Goal: Find specific page/section: Find specific page/section

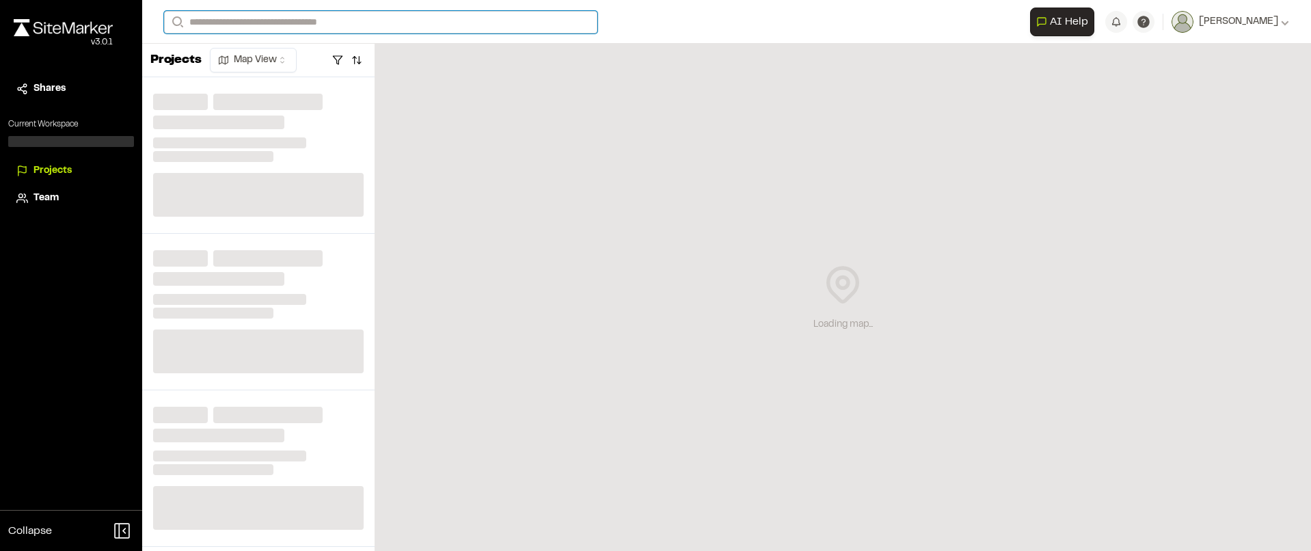
click at [318, 18] on input "Search" at bounding box center [380, 22] width 433 height 23
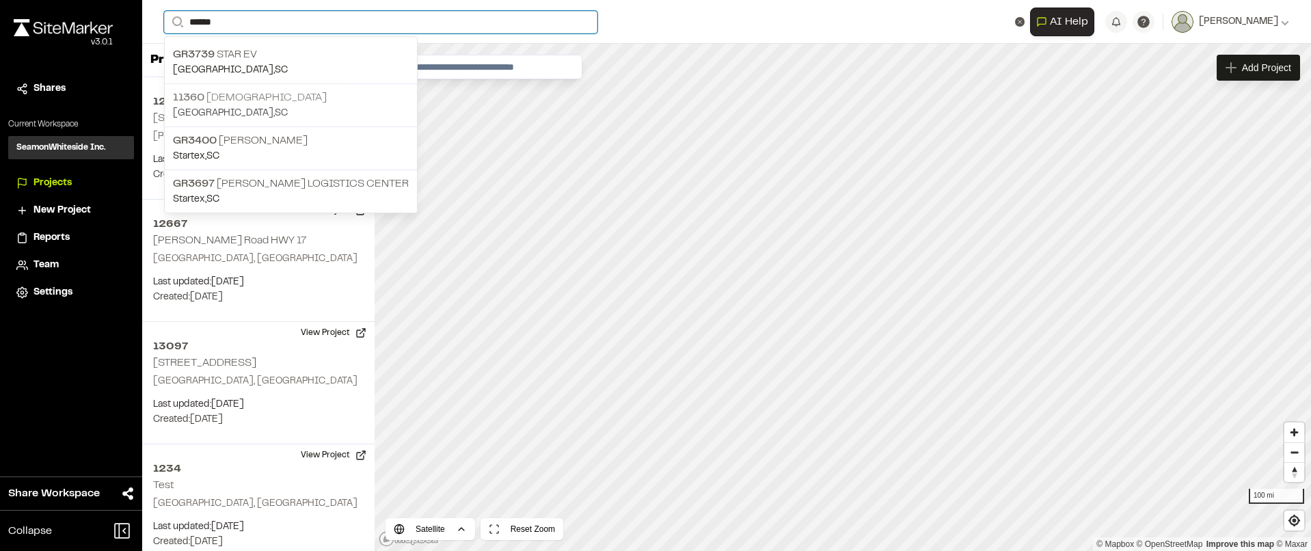
type input "******"
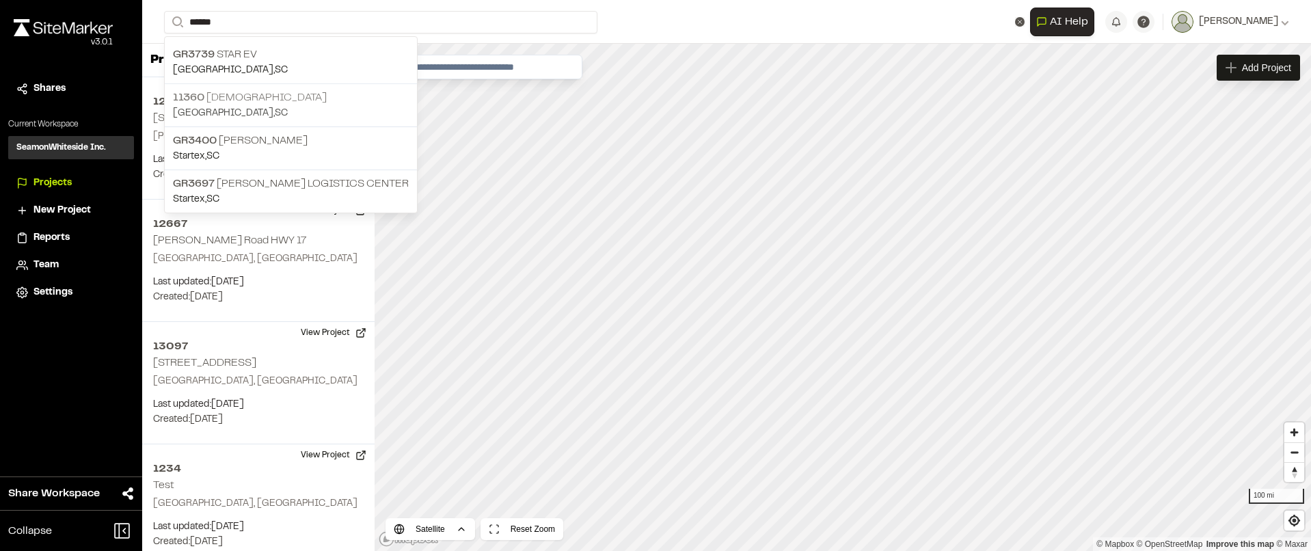
click at [258, 101] on p "11360 Star Gospel" at bounding box center [291, 98] width 236 height 16
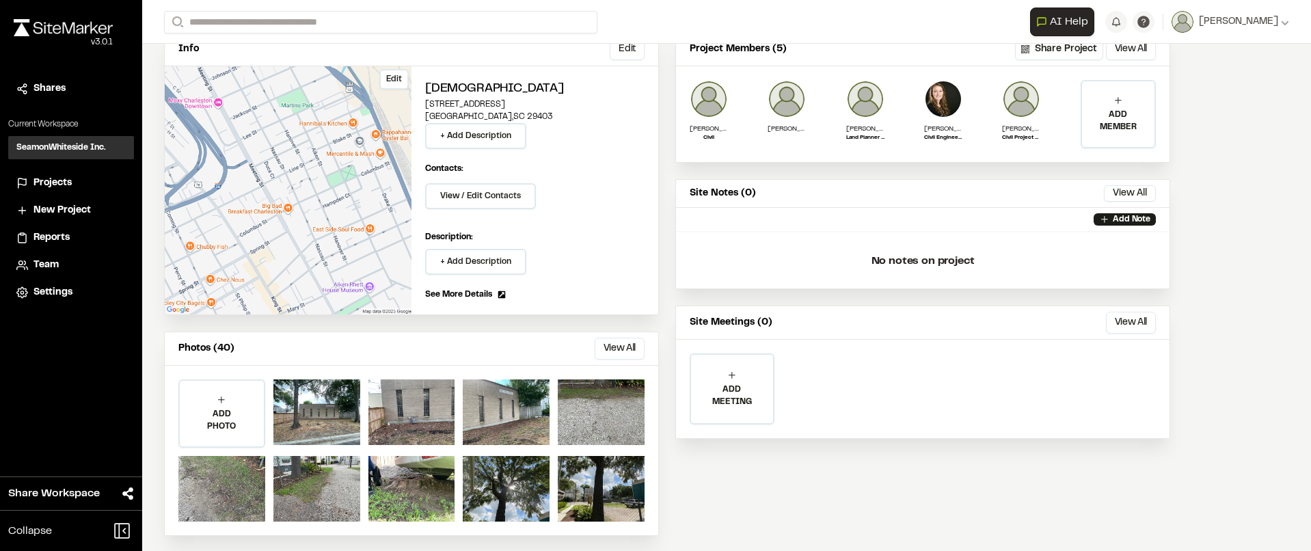
scroll to position [99, 0]
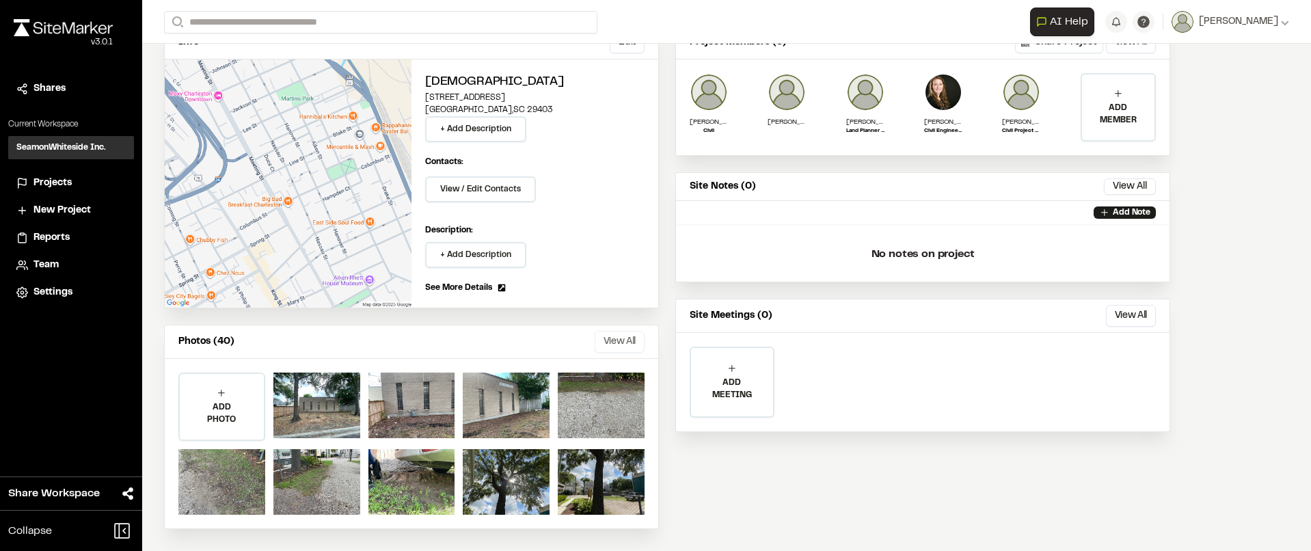
click at [620, 349] on button "View All" at bounding box center [620, 342] width 50 height 22
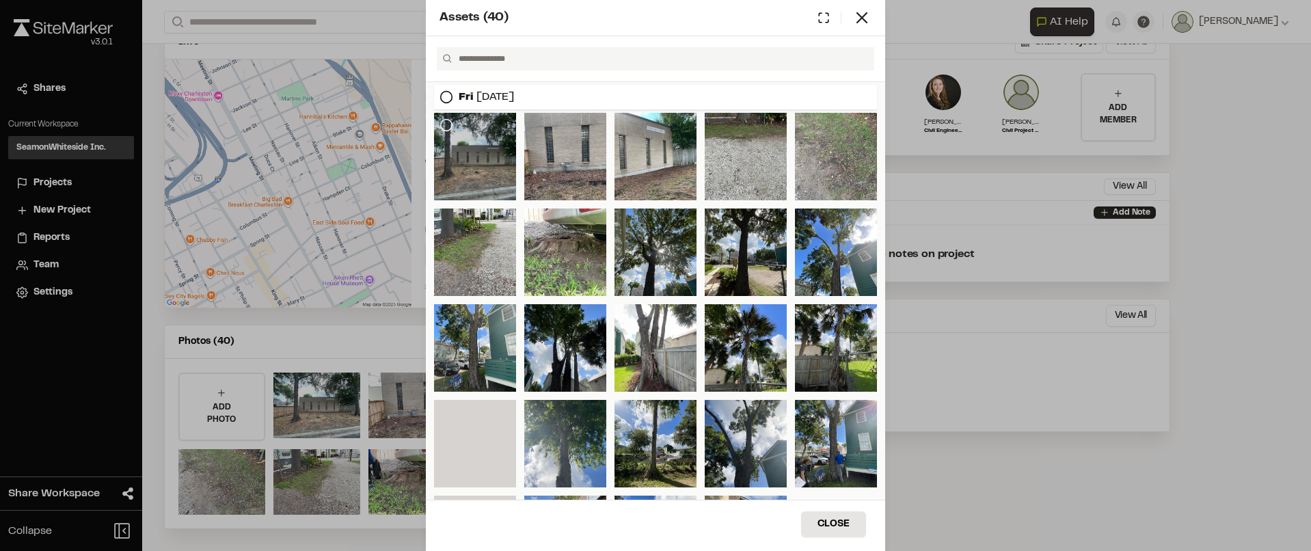
click at [450, 125] on icon at bounding box center [446, 125] width 14 height 14
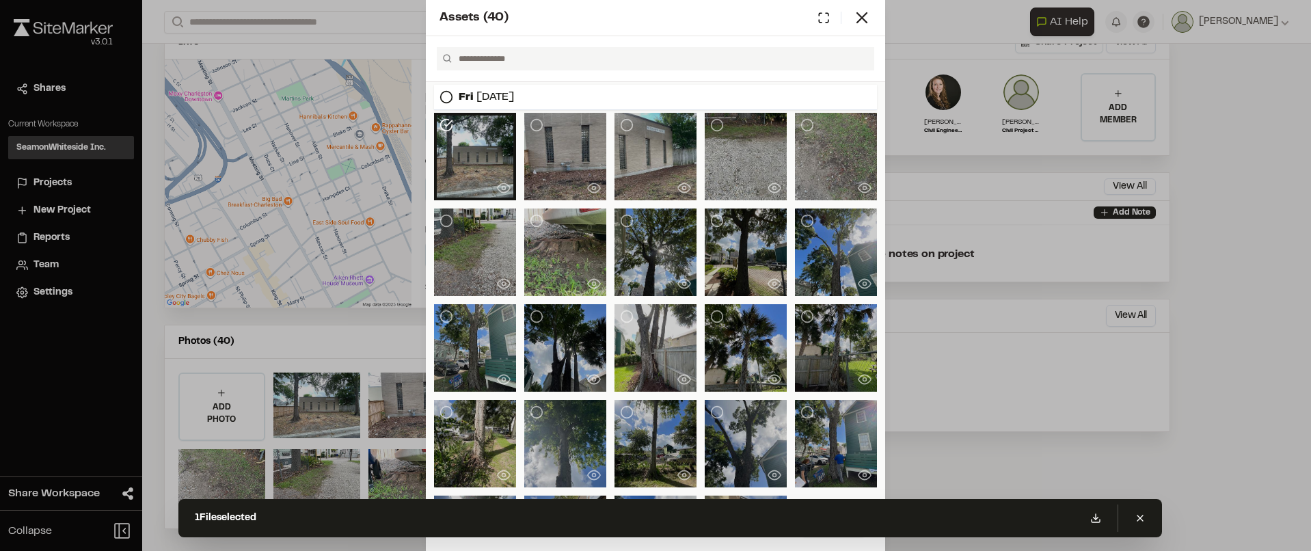
click at [467, 162] on div at bounding box center [475, 156] width 82 height 87
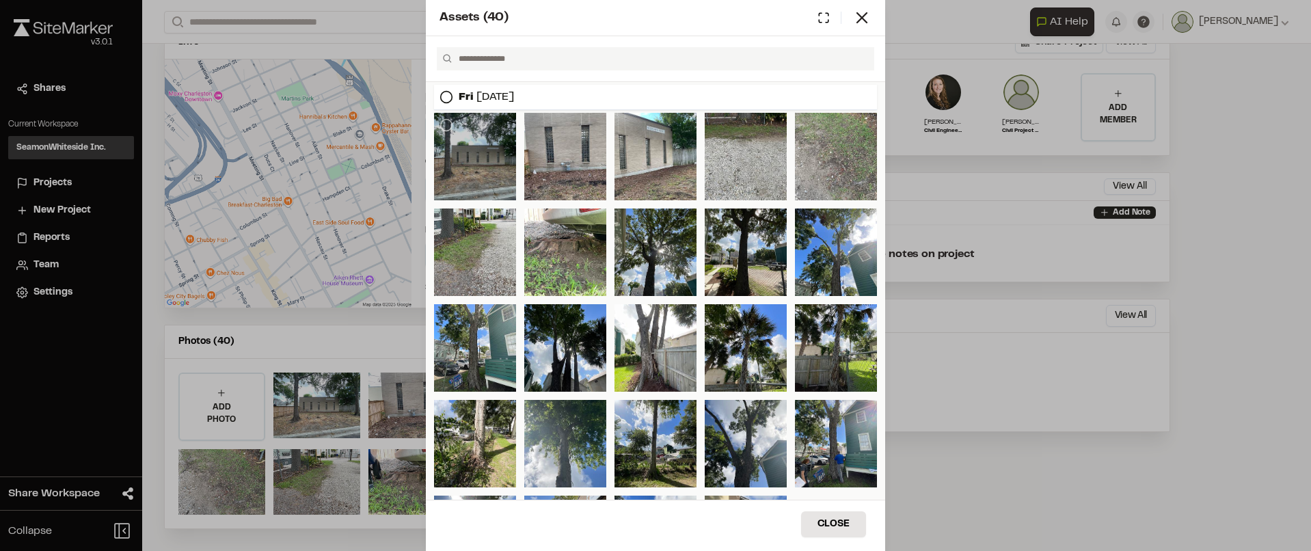
click at [467, 162] on div at bounding box center [475, 156] width 82 height 87
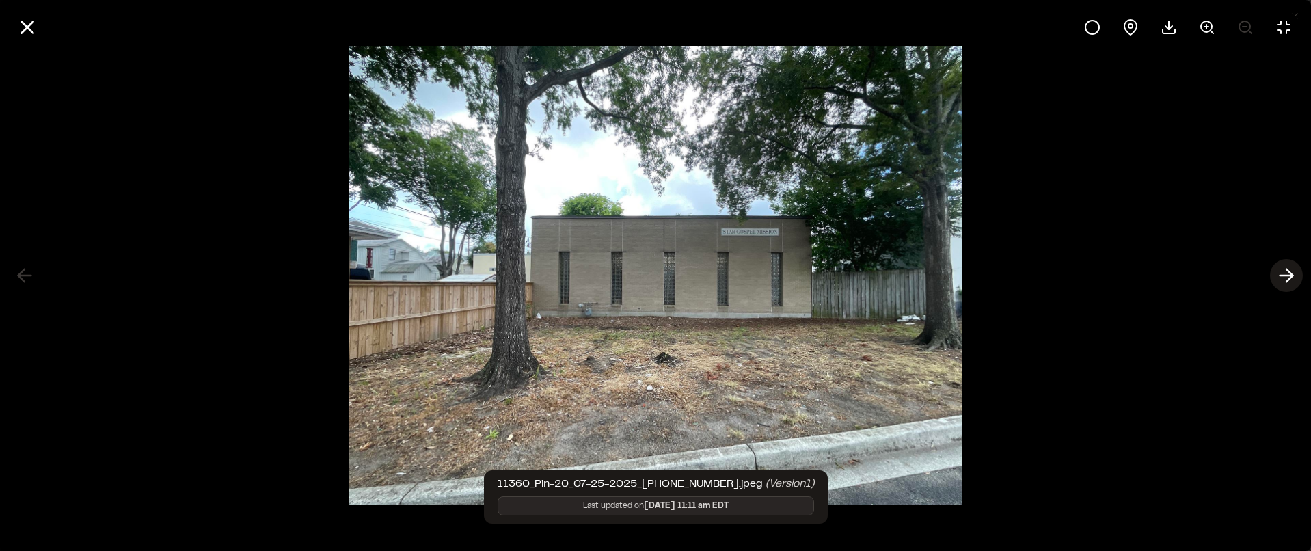
click at [1287, 275] on line at bounding box center [1286, 275] width 13 height 0
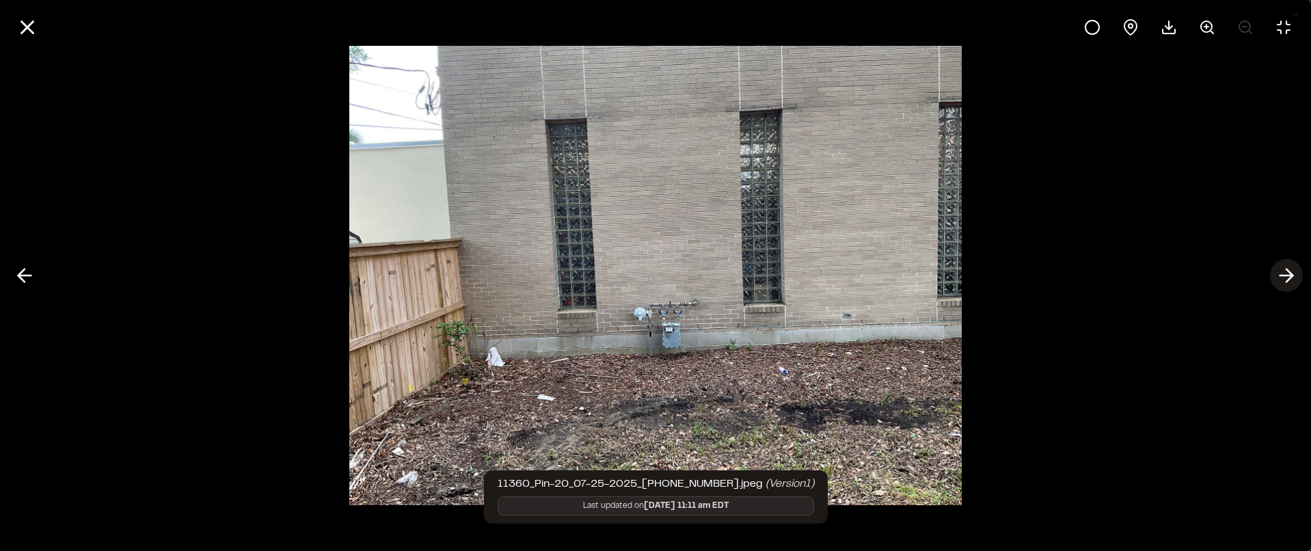
click at [1287, 275] on line at bounding box center [1286, 275] width 13 height 0
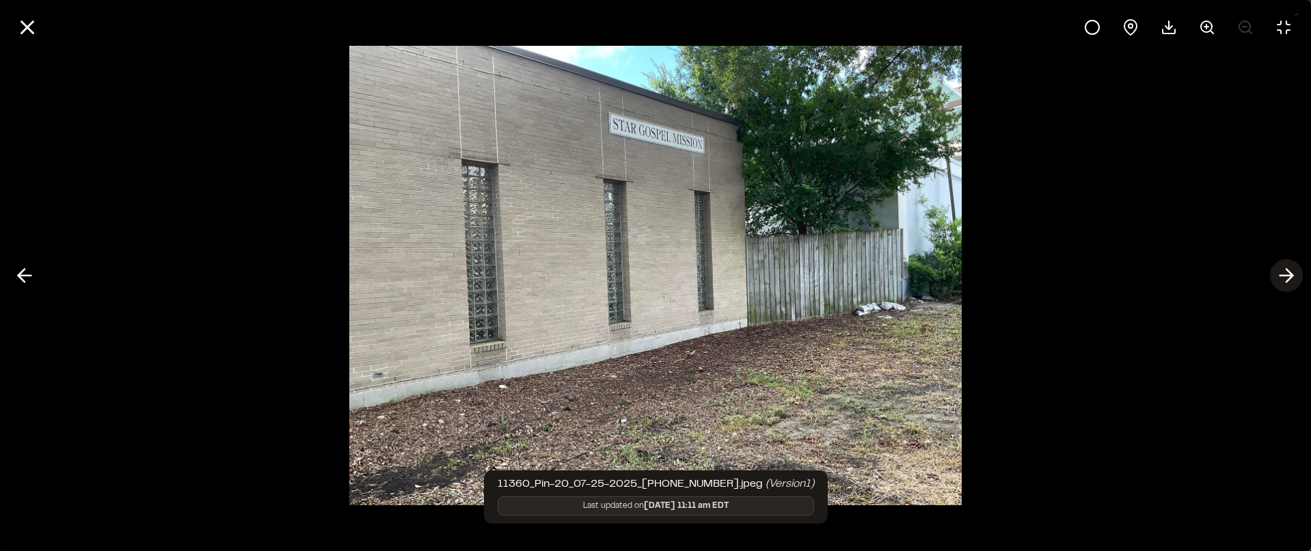
click at [1287, 275] on line at bounding box center [1286, 275] width 13 height 0
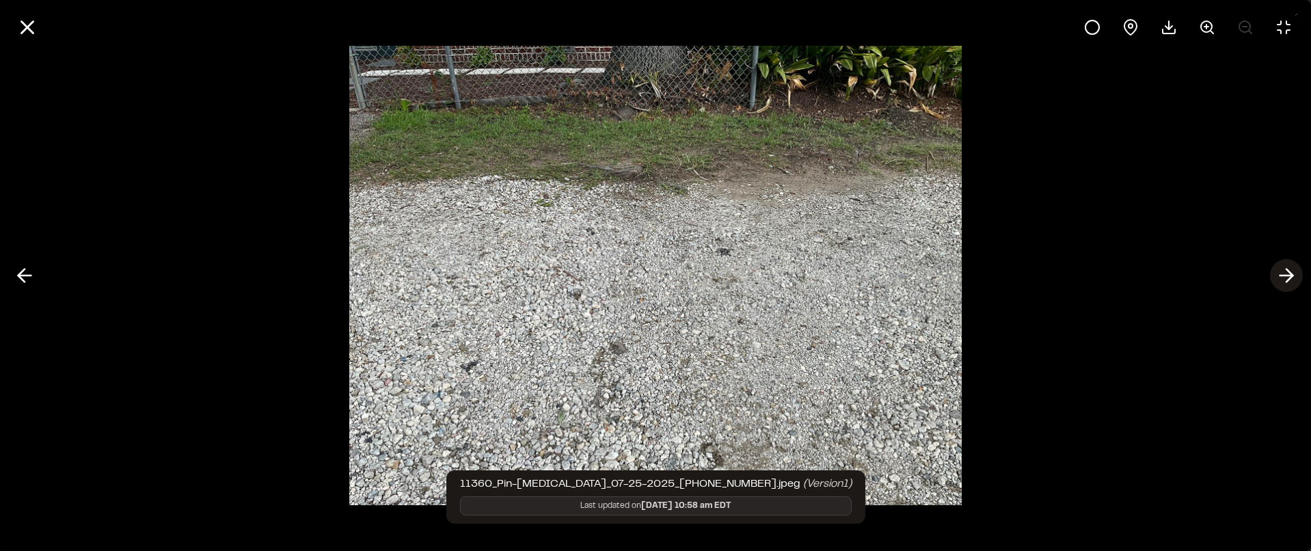
click at [1287, 275] on line at bounding box center [1286, 275] width 13 height 0
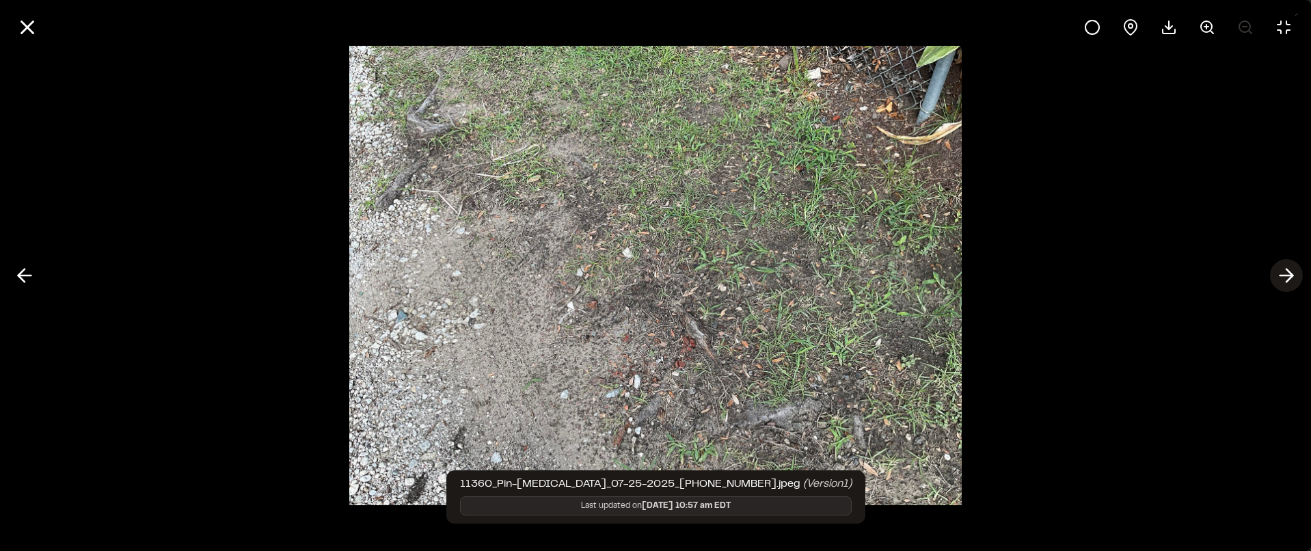
click at [1287, 275] on line at bounding box center [1286, 275] width 13 height 0
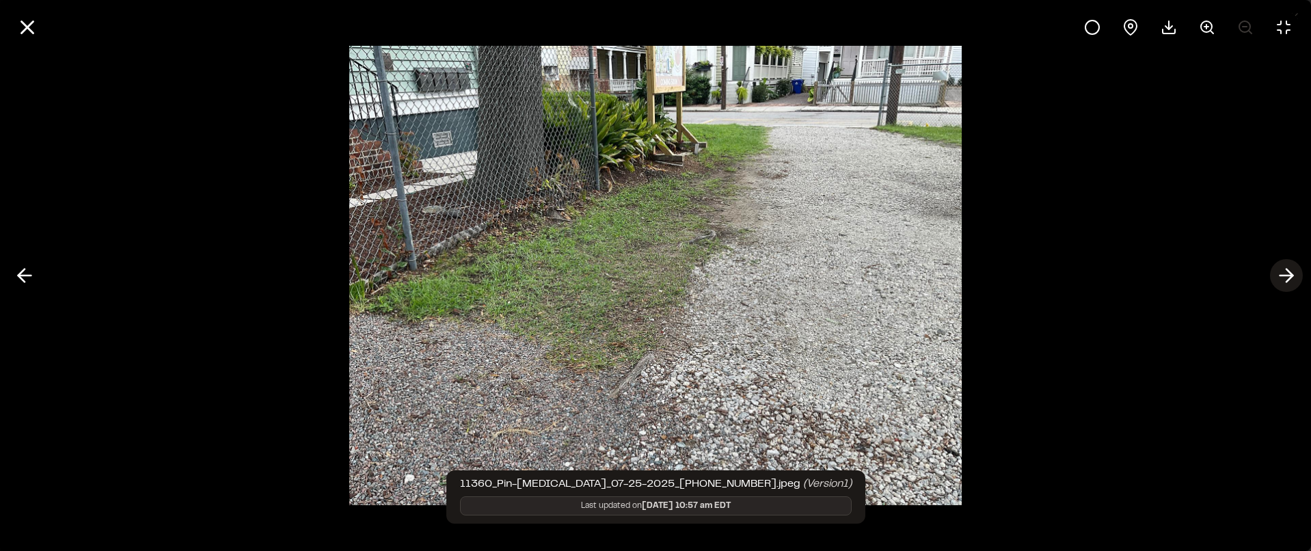
click at [1287, 275] on line at bounding box center [1286, 275] width 13 height 0
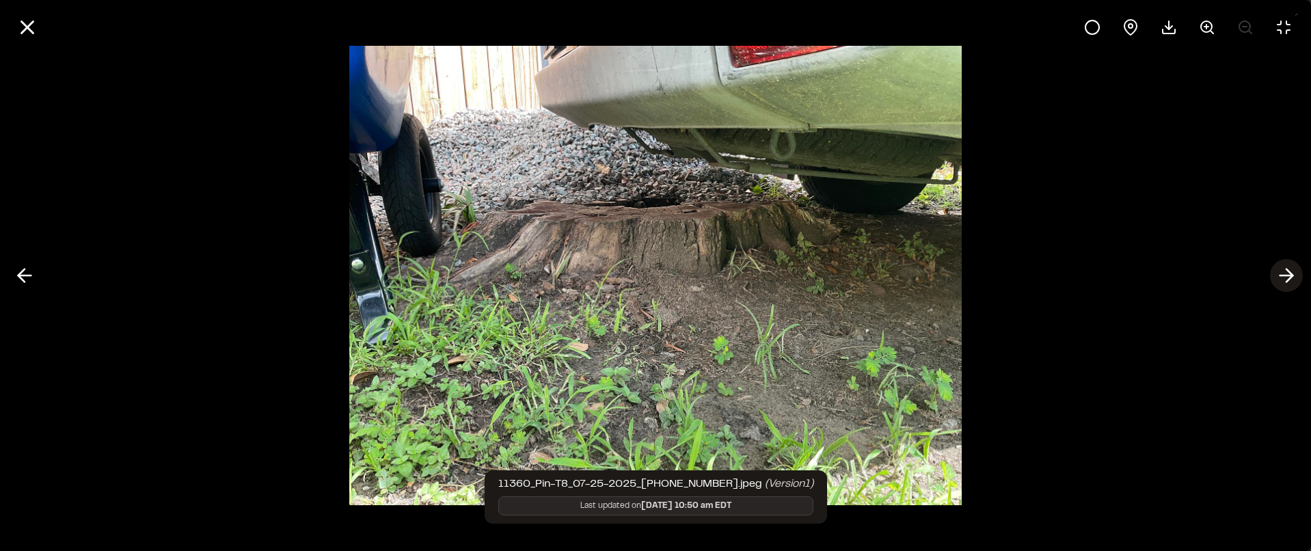
click at [1287, 275] on line at bounding box center [1286, 275] width 13 height 0
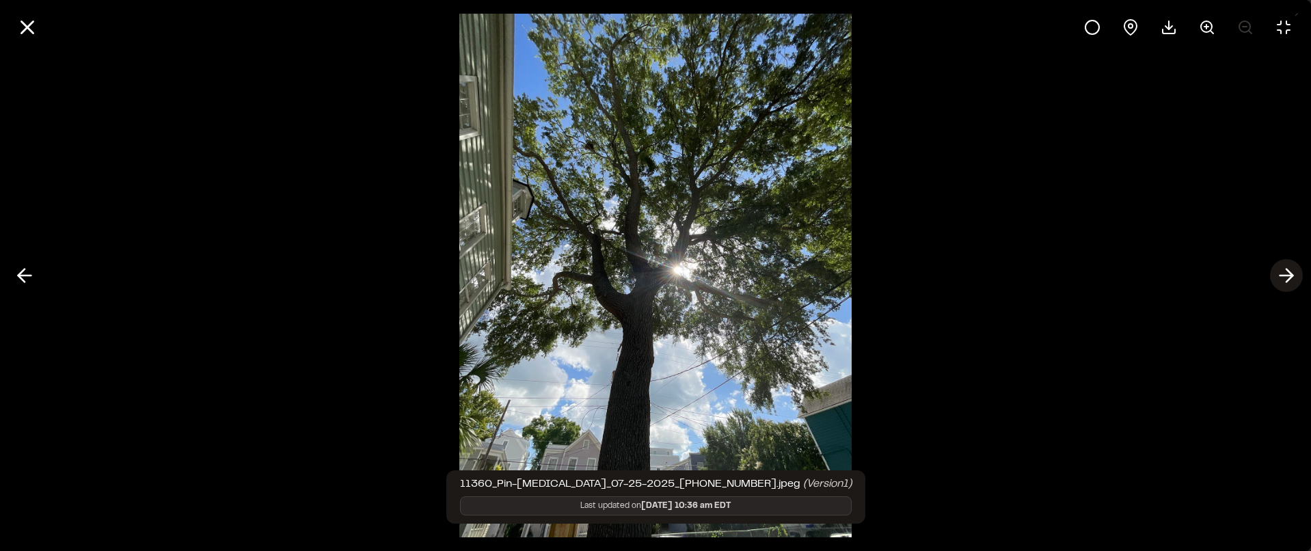
click at [1287, 275] on line at bounding box center [1286, 275] width 13 height 0
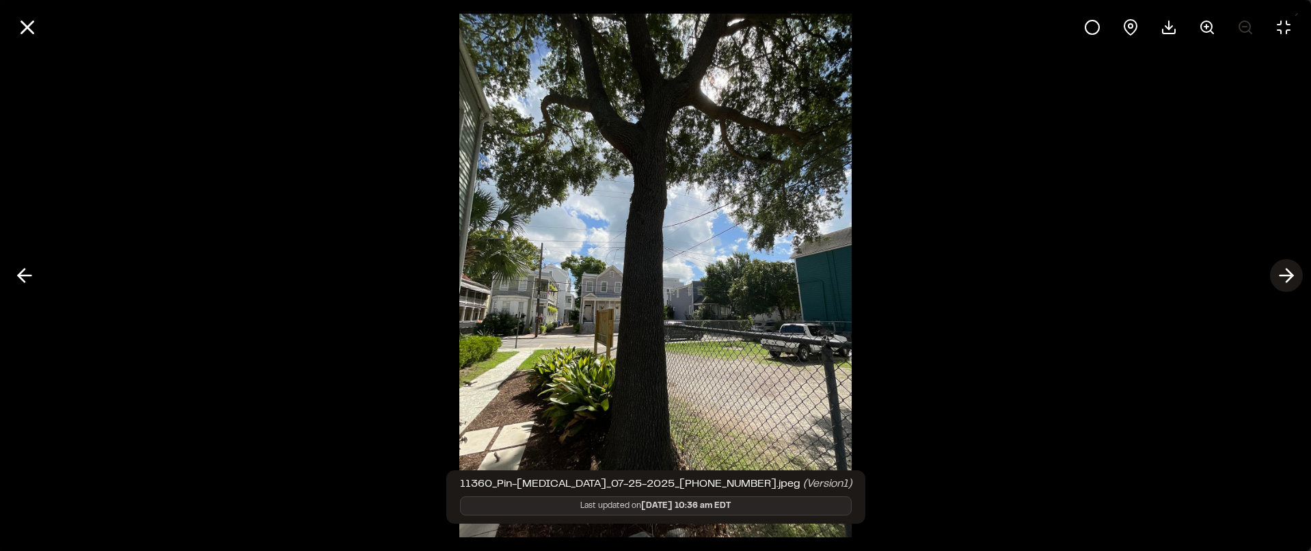
click at [1287, 275] on line at bounding box center [1286, 275] width 13 height 0
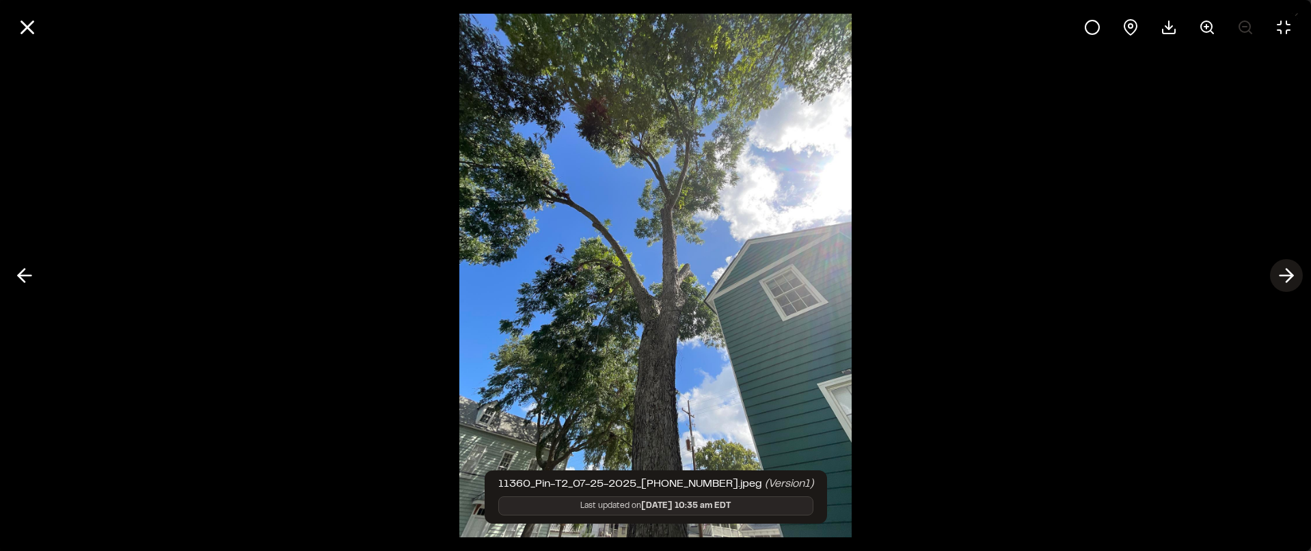
click at [1287, 275] on line at bounding box center [1286, 275] width 13 height 0
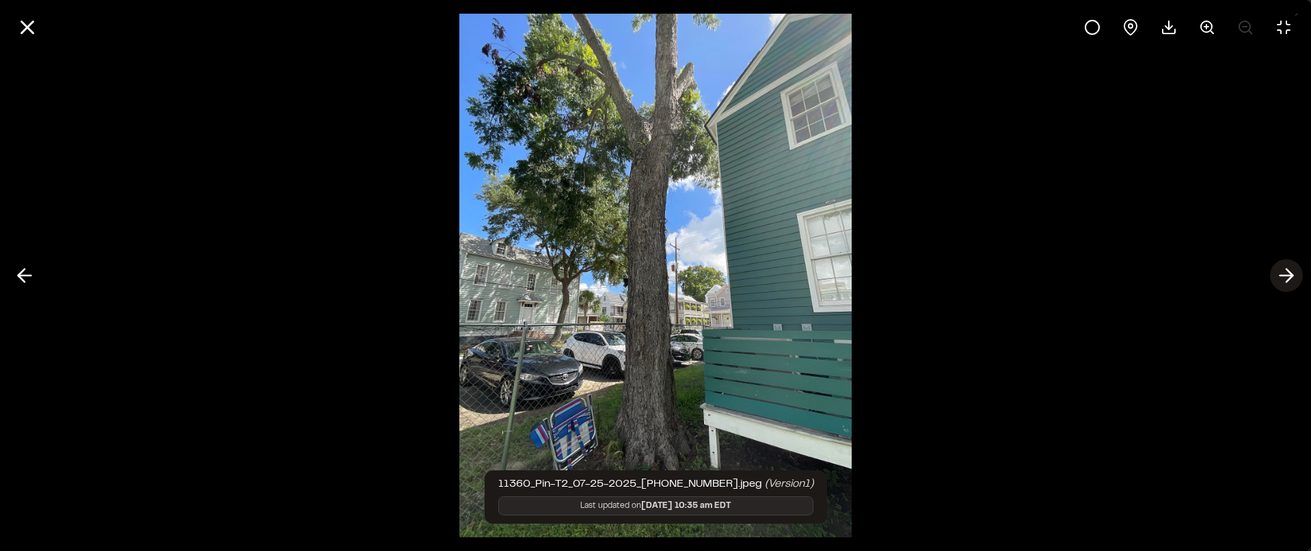
click at [1287, 275] on line at bounding box center [1286, 275] width 13 height 0
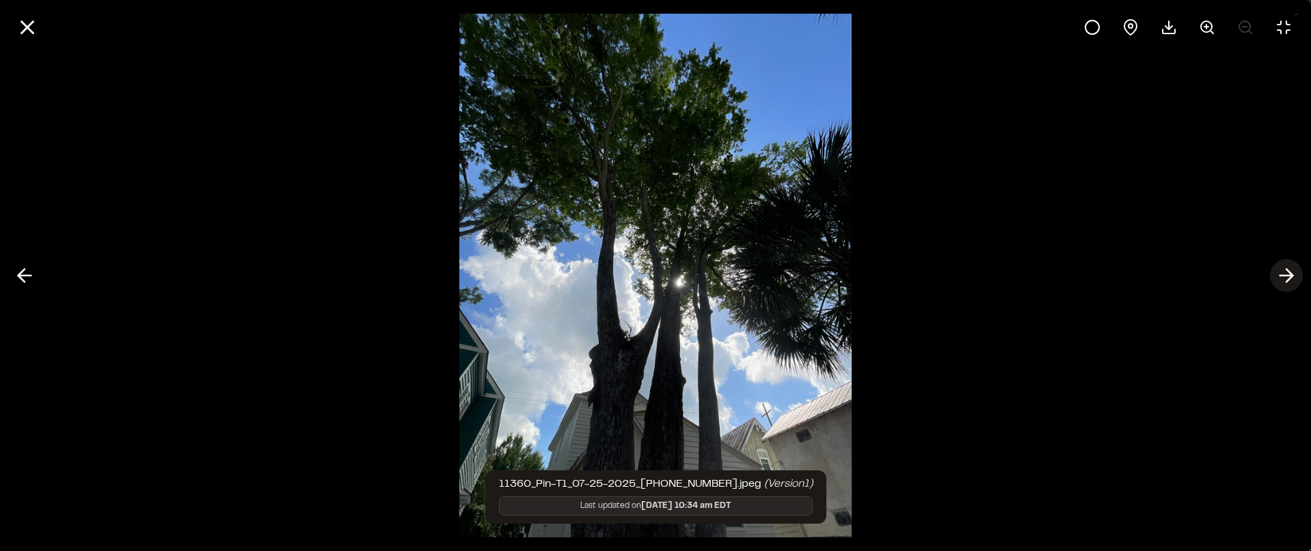
click at [1287, 275] on line at bounding box center [1286, 275] width 13 height 0
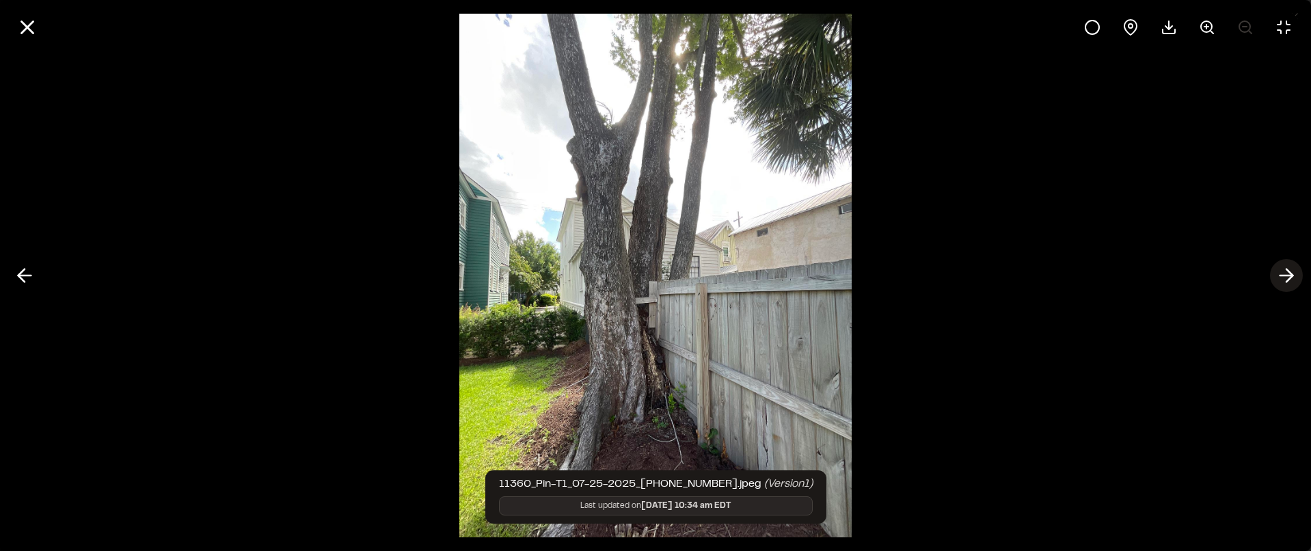
click at [1287, 275] on line at bounding box center [1286, 275] width 13 height 0
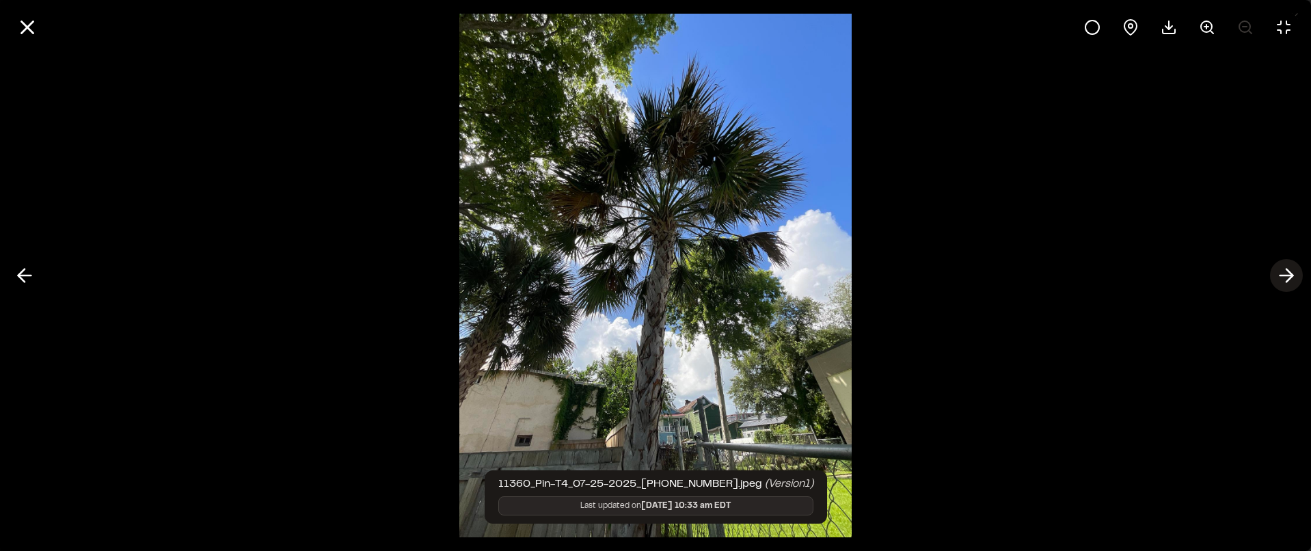
click at [1287, 275] on line at bounding box center [1286, 275] width 13 height 0
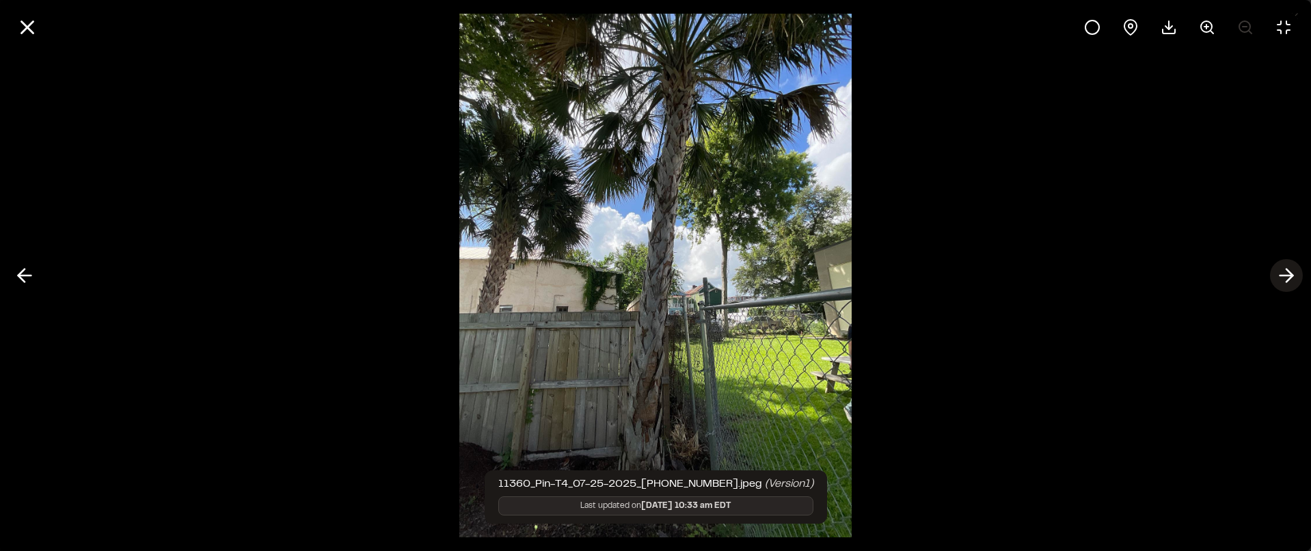
click at [1287, 275] on line at bounding box center [1286, 275] width 13 height 0
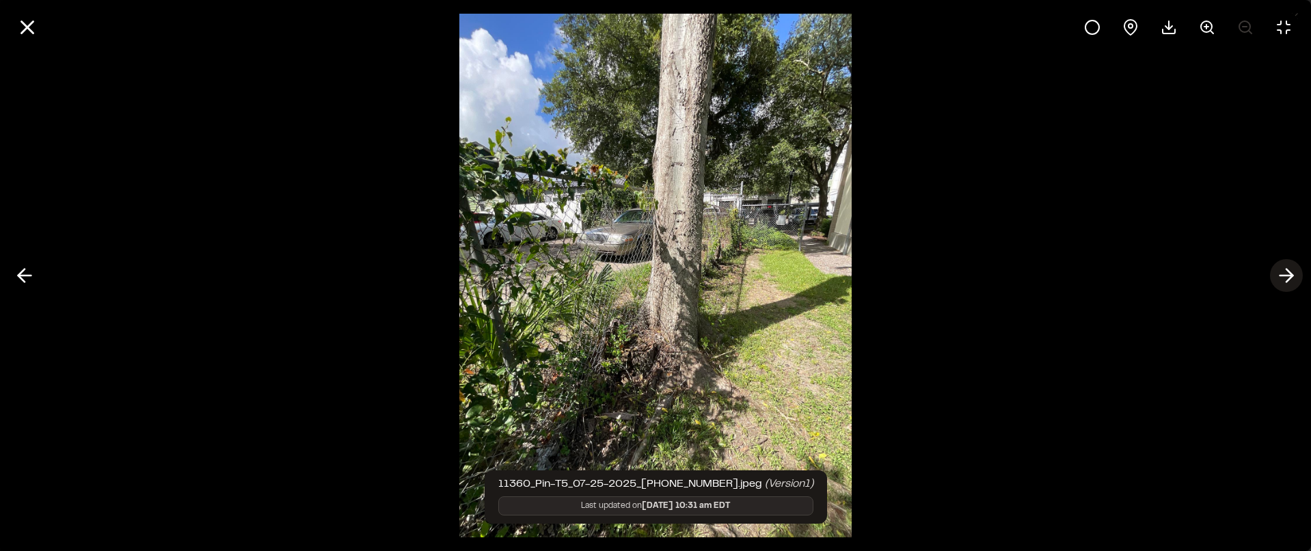
click at [1287, 275] on line at bounding box center [1286, 275] width 13 height 0
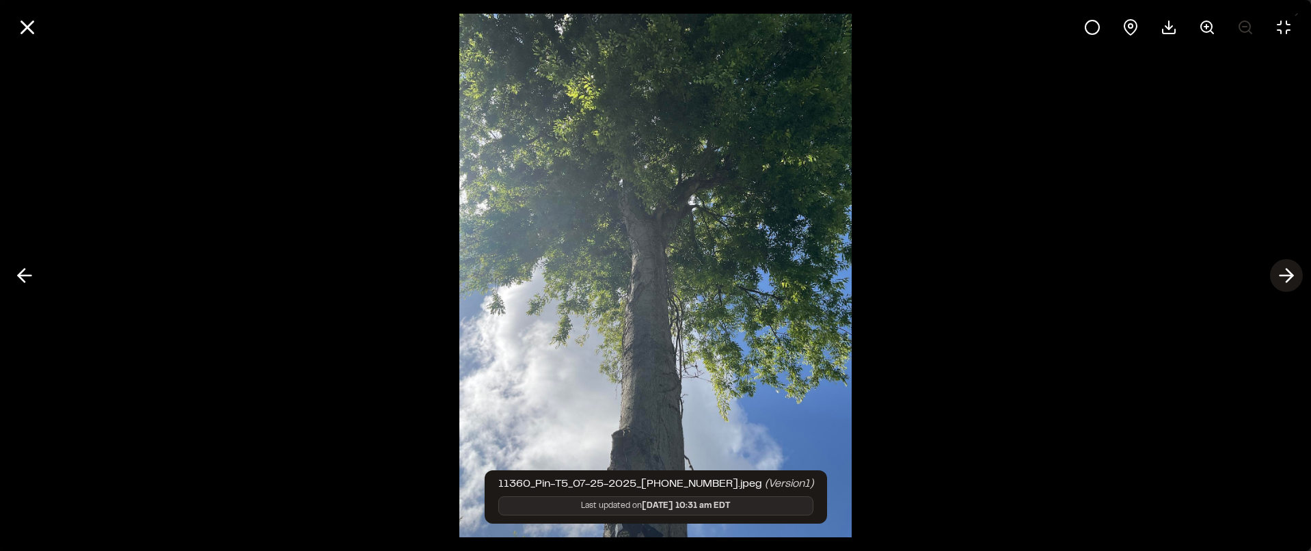
click at [1287, 275] on line at bounding box center [1286, 275] width 13 height 0
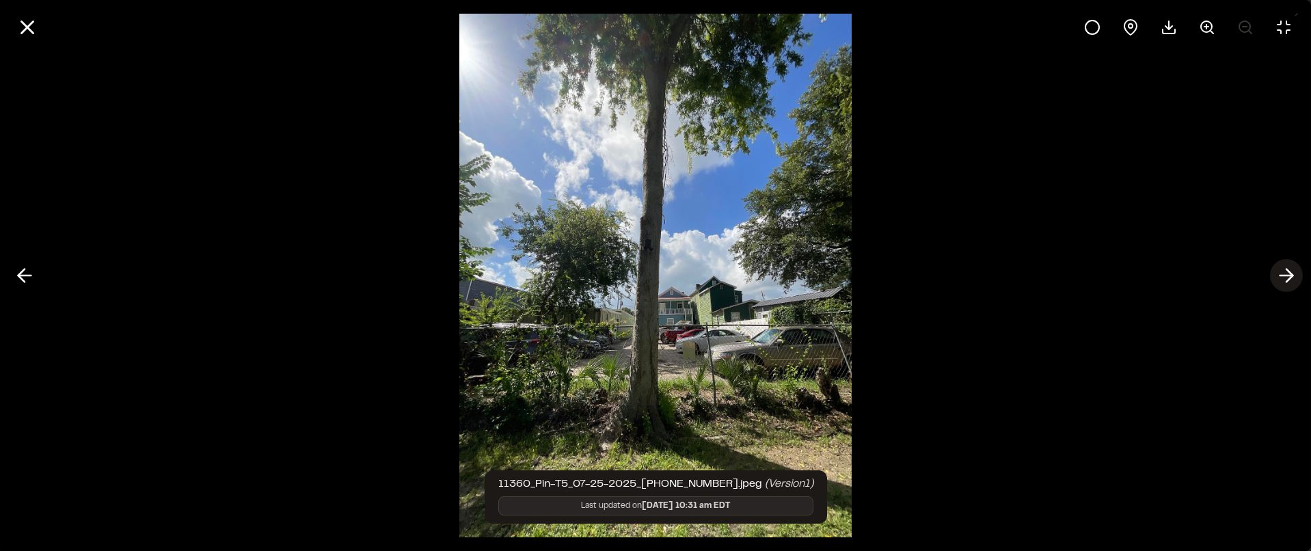
click at [1287, 275] on line at bounding box center [1286, 275] width 13 height 0
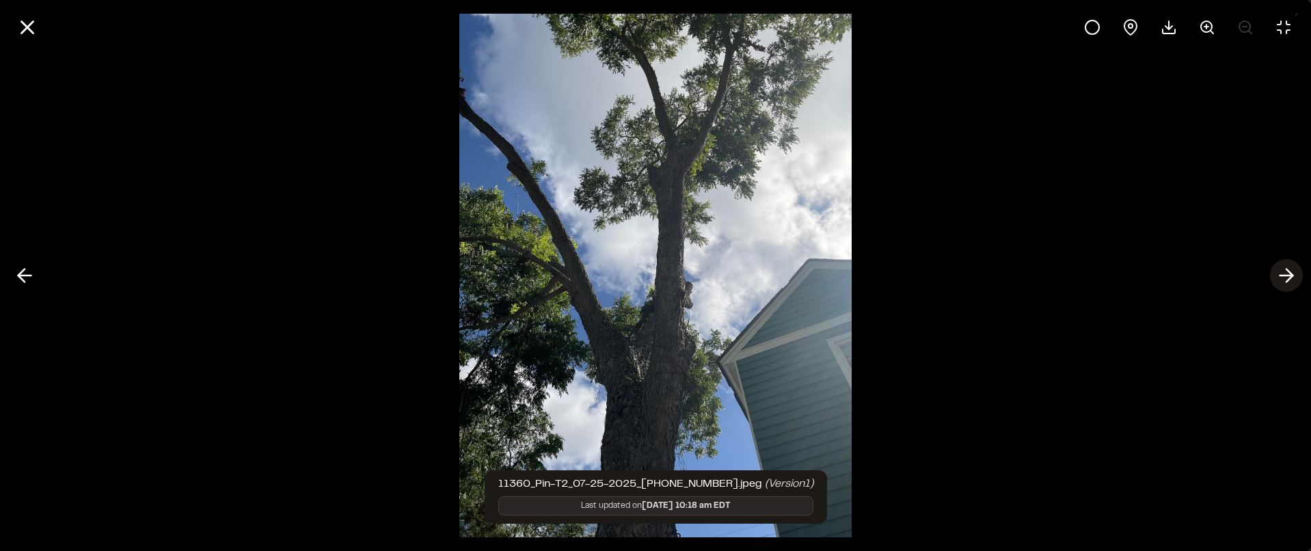
click at [1289, 275] on line at bounding box center [1286, 275] width 13 height 0
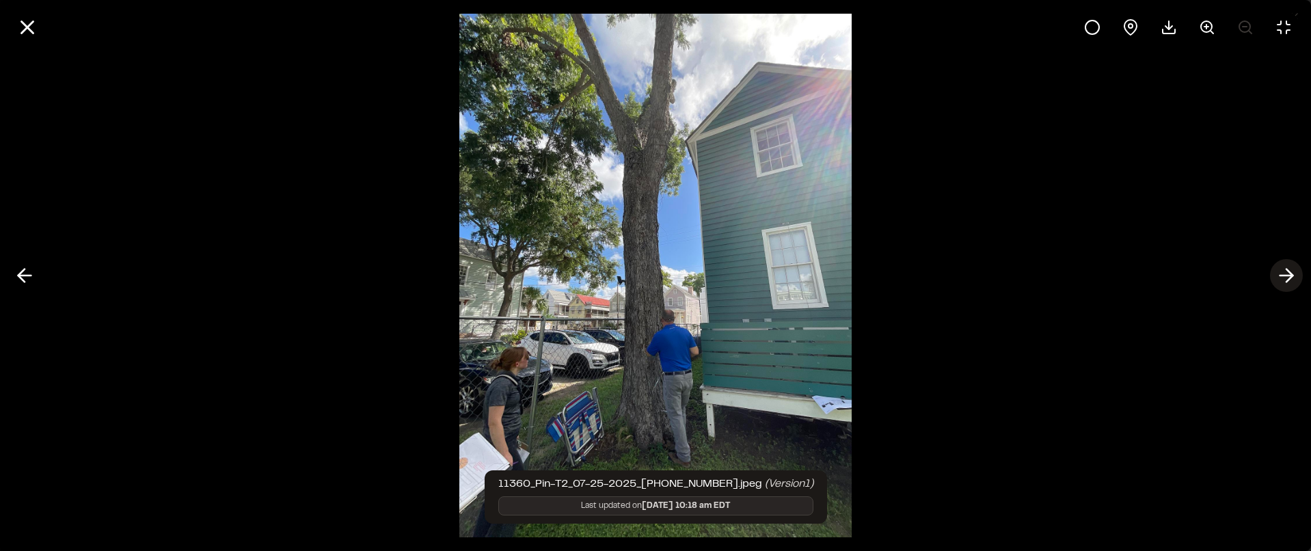
click at [1289, 275] on line at bounding box center [1286, 275] width 13 height 0
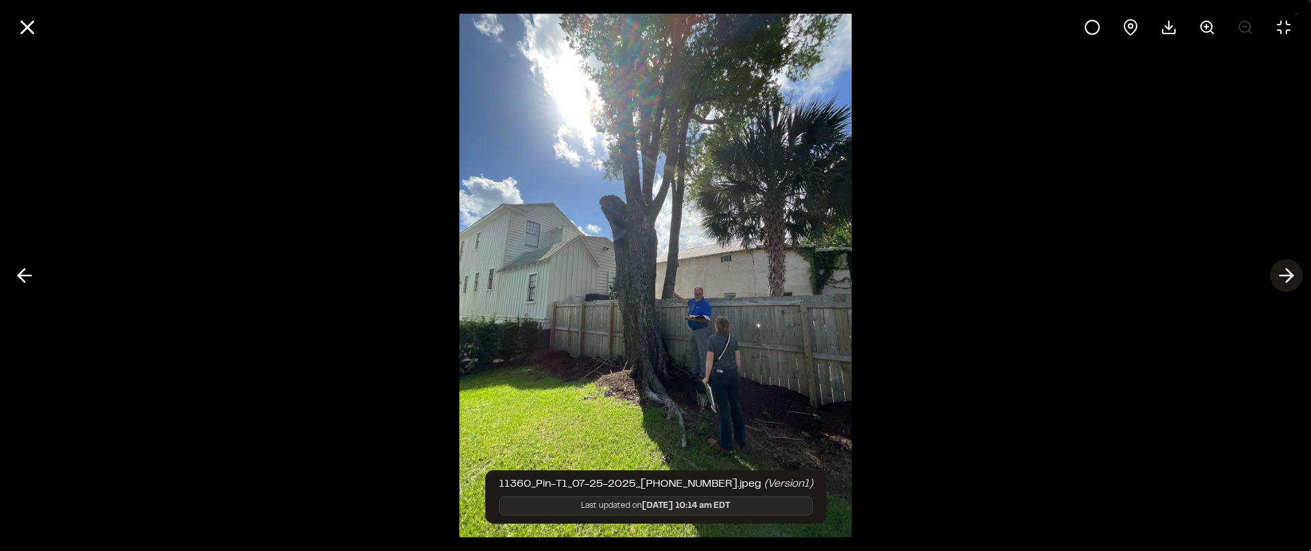
click at [1289, 275] on line at bounding box center [1286, 275] width 13 height 0
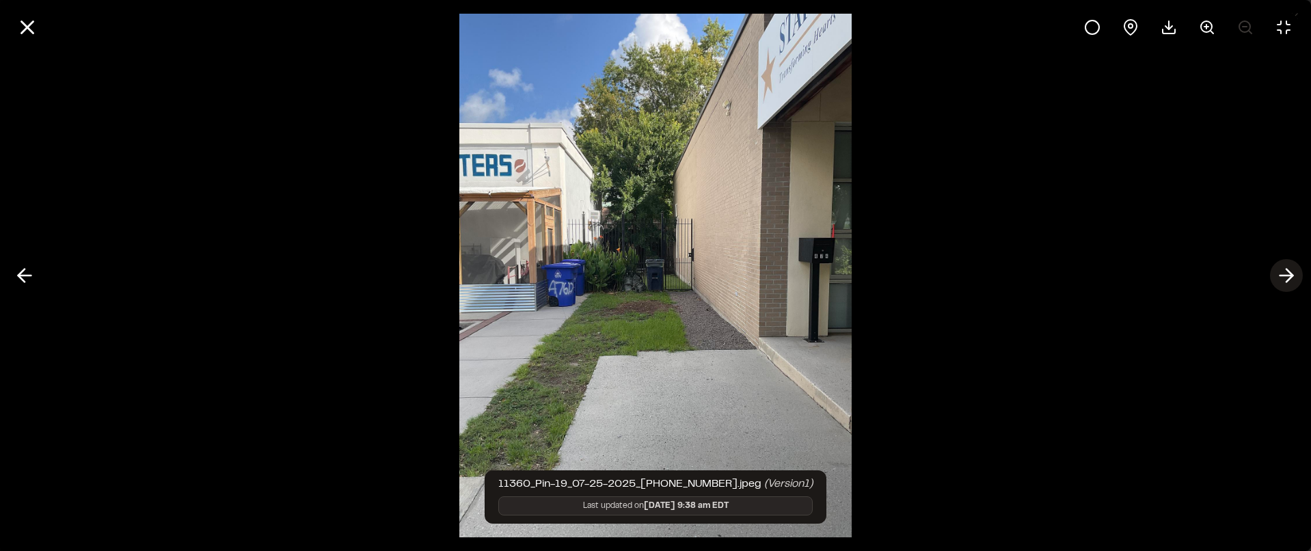
click at [1283, 277] on icon at bounding box center [1286, 275] width 22 height 23
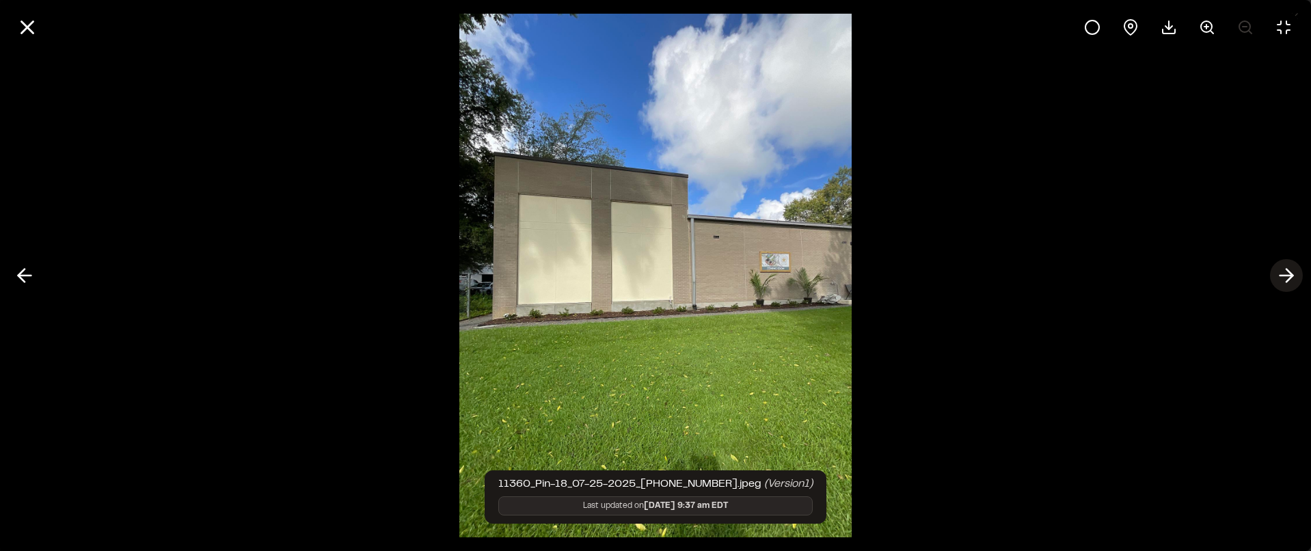
click at [1283, 277] on icon at bounding box center [1286, 275] width 22 height 23
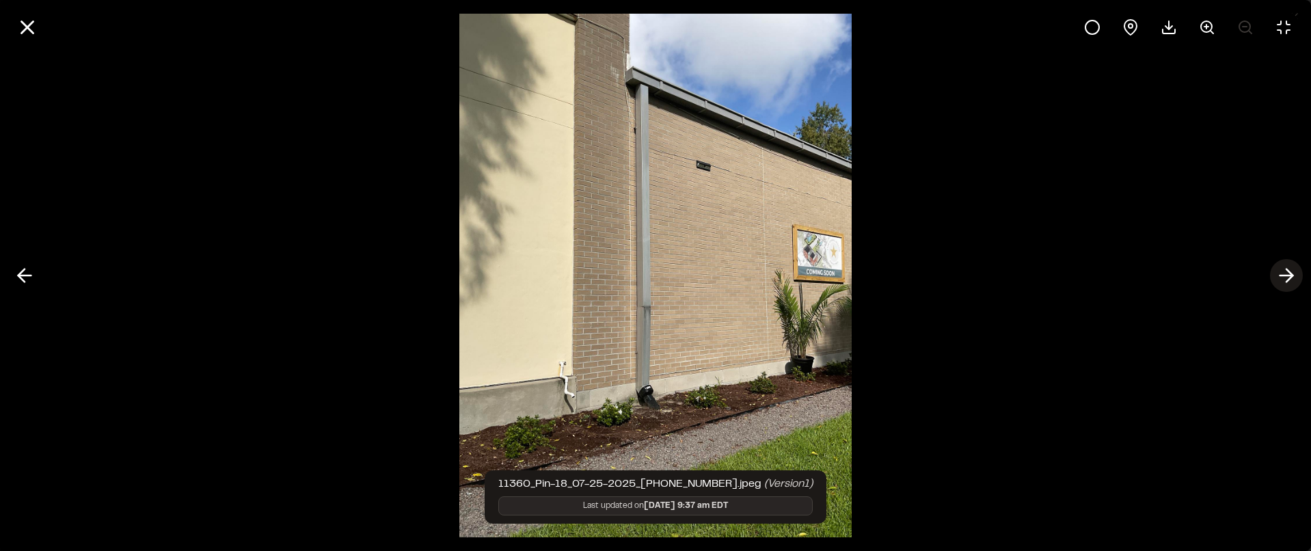
click at [1283, 277] on icon at bounding box center [1286, 275] width 22 height 23
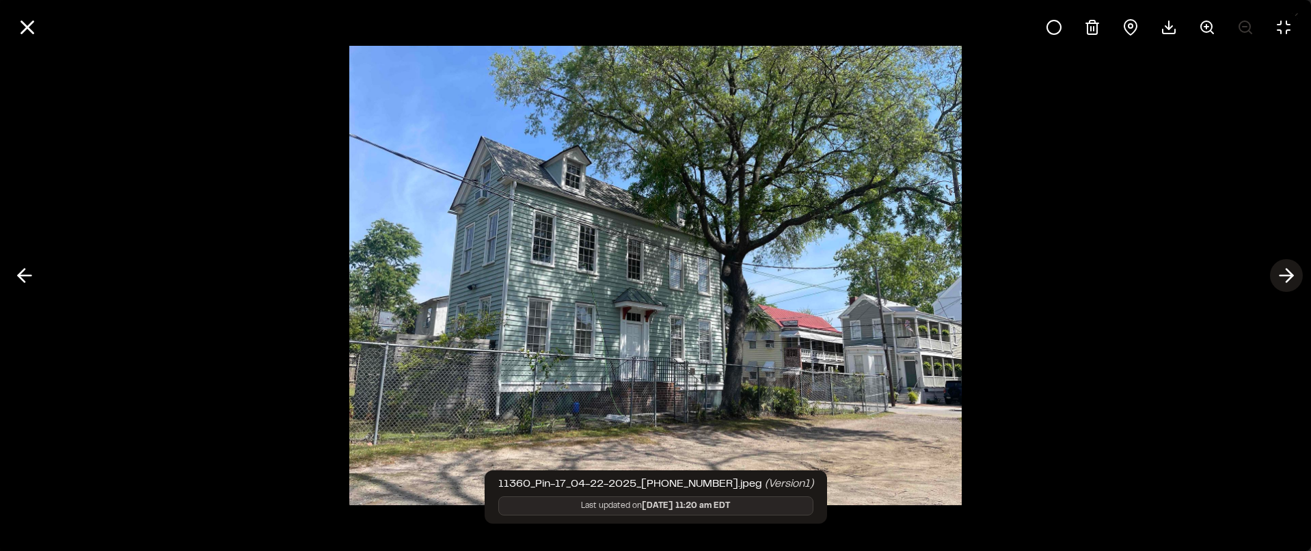
click at [1283, 277] on icon at bounding box center [1286, 275] width 22 height 23
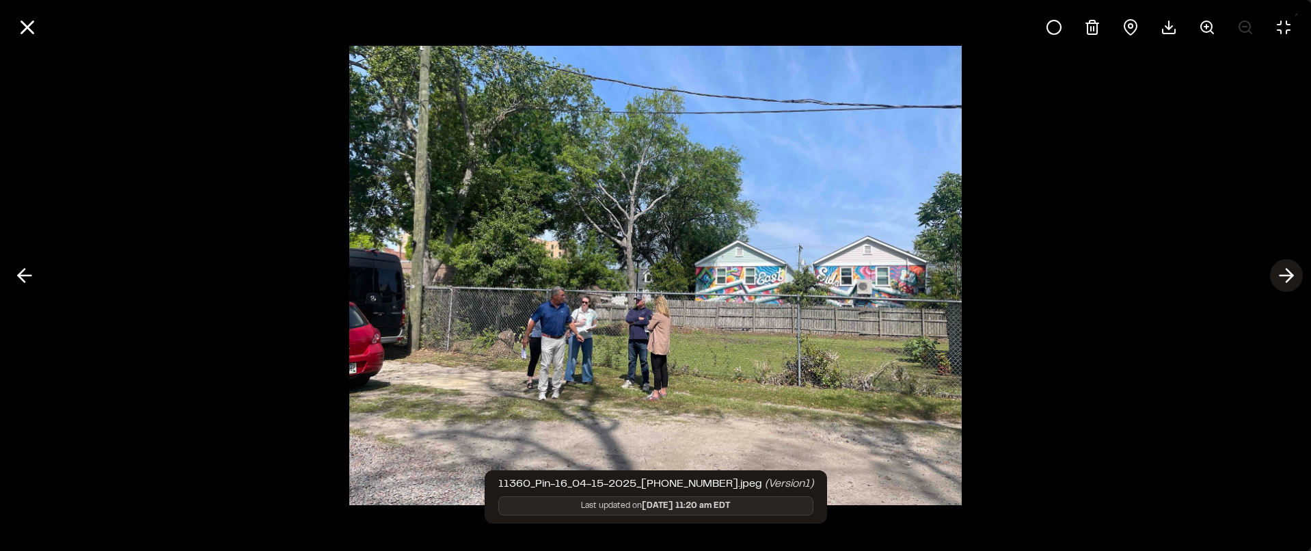
click at [1283, 277] on icon at bounding box center [1286, 275] width 22 height 23
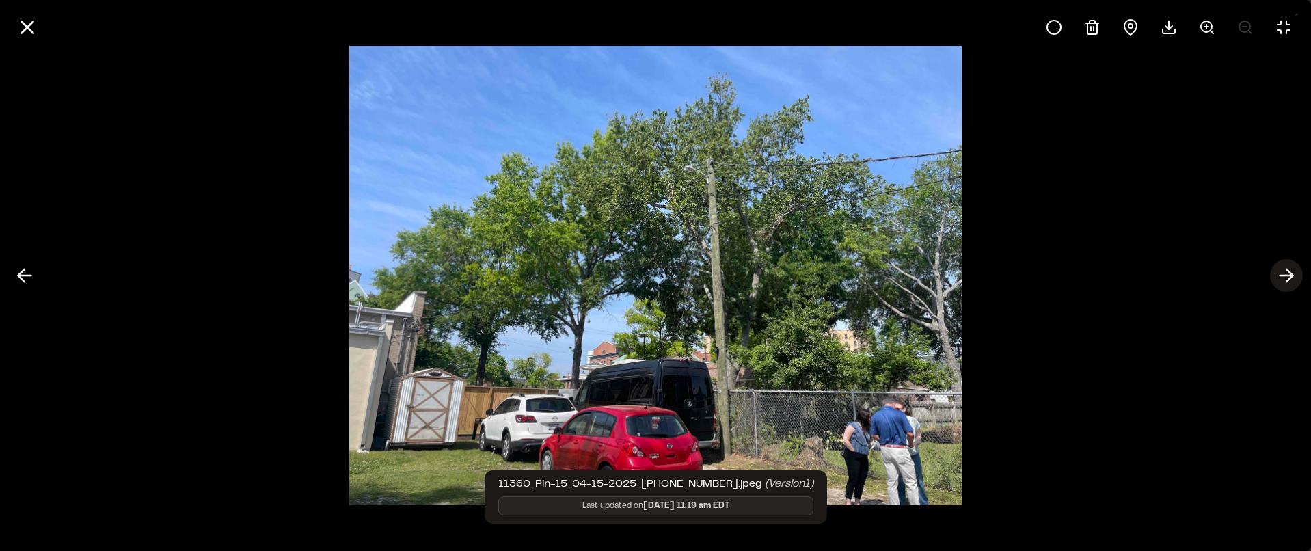
click at [1283, 277] on icon at bounding box center [1286, 275] width 22 height 23
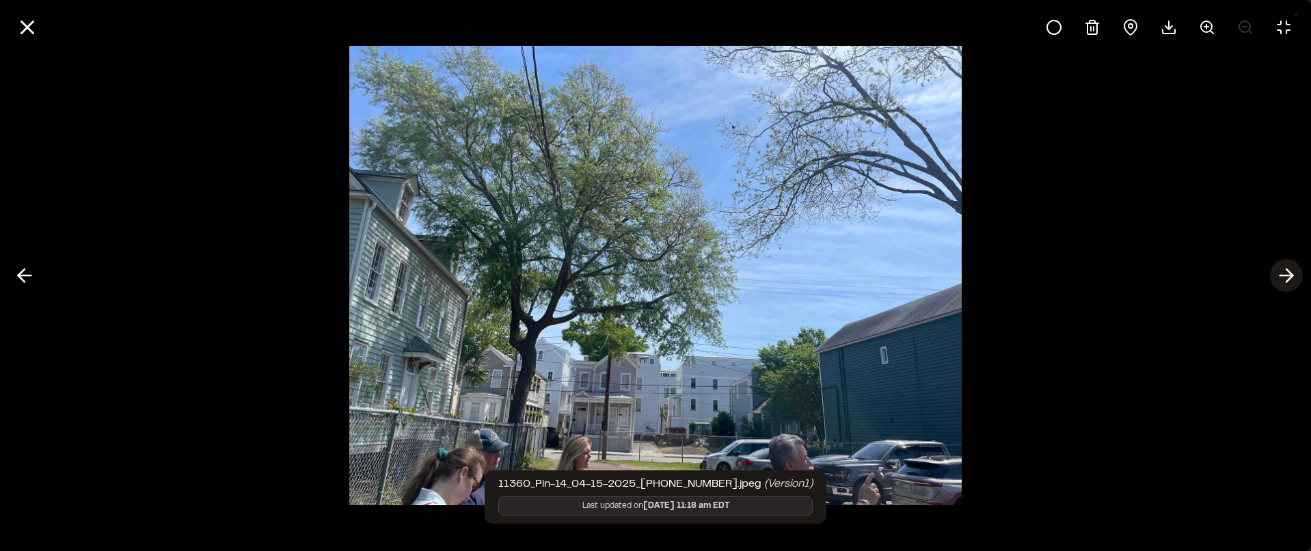
click at [1283, 277] on icon at bounding box center [1286, 275] width 22 height 23
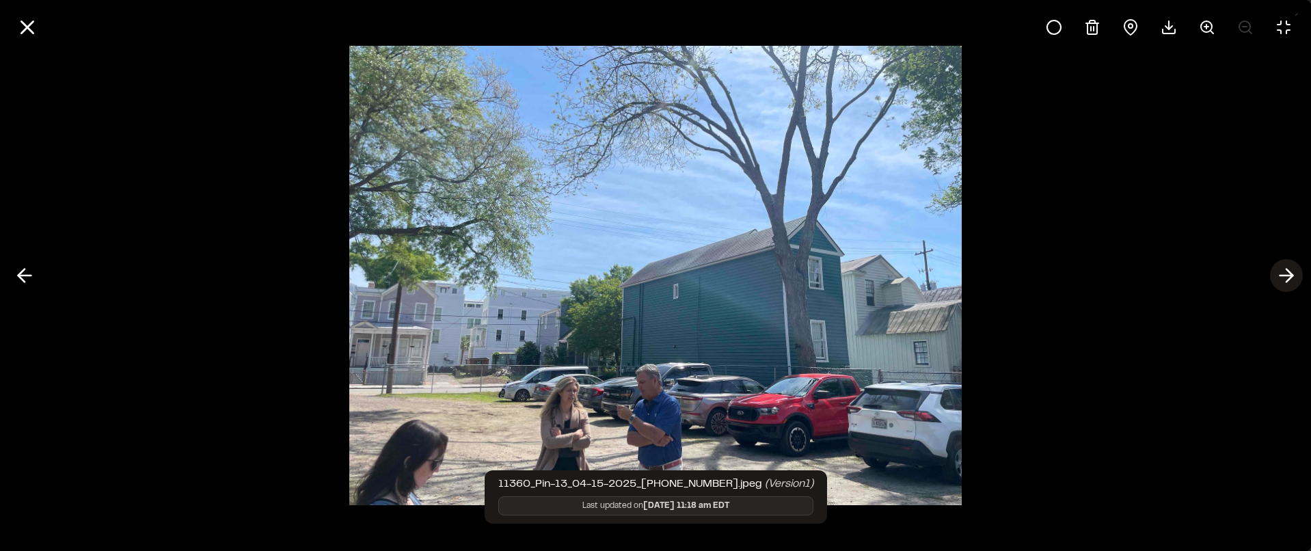
click at [1283, 277] on icon at bounding box center [1286, 275] width 22 height 23
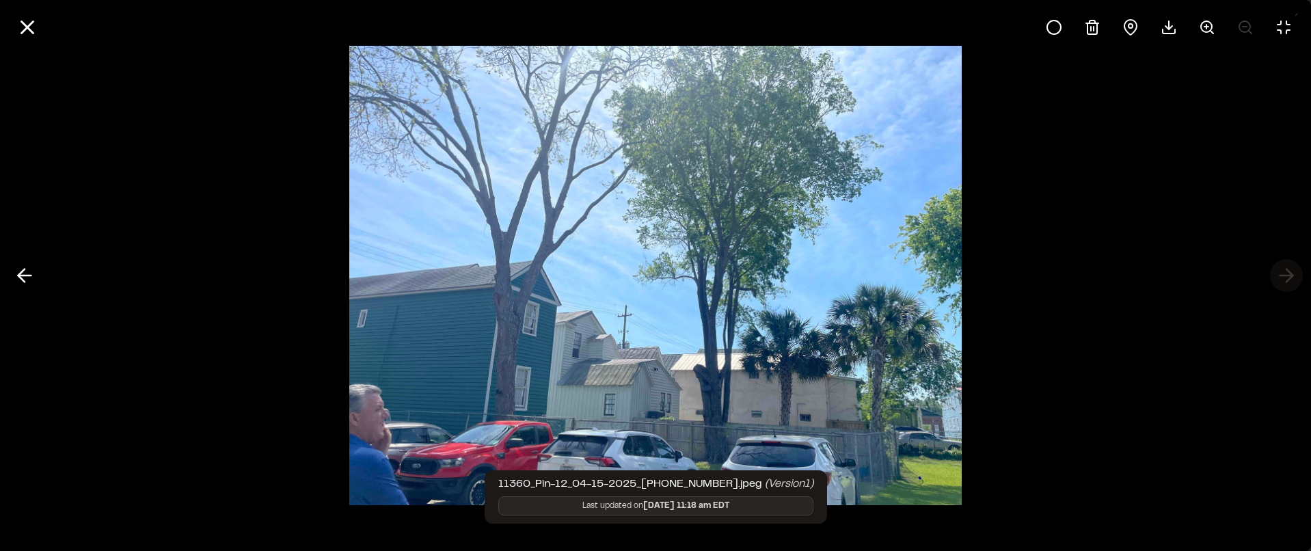
click at [1283, 277] on div at bounding box center [655, 275] width 1311 height 551
click at [1282, 272] on div at bounding box center [655, 275] width 1311 height 551
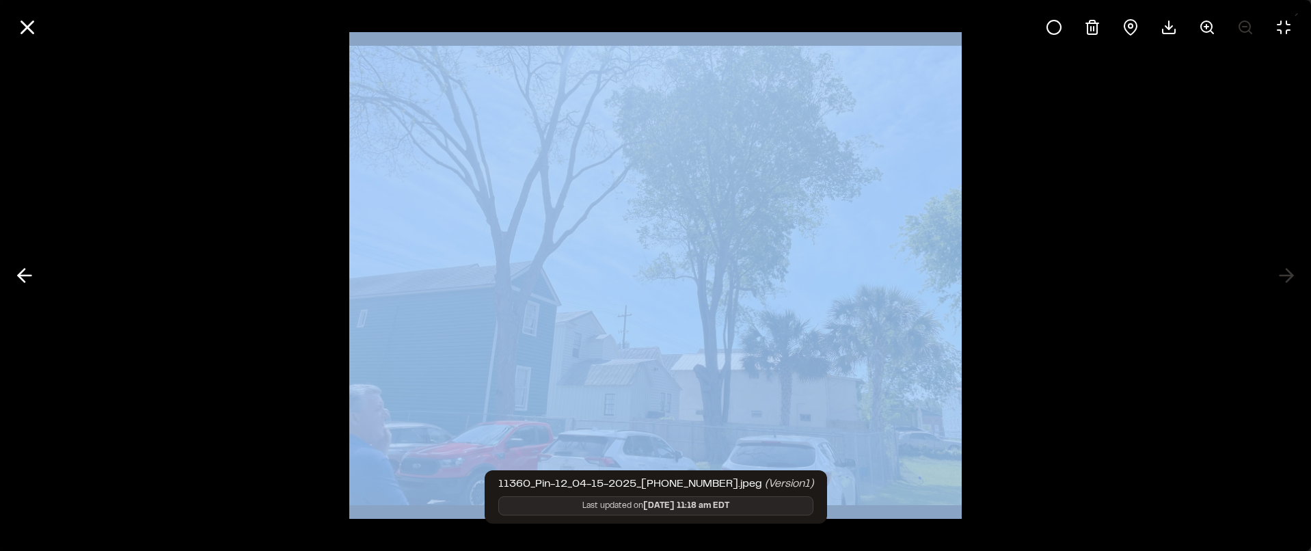
click at [1282, 272] on div at bounding box center [655, 275] width 1311 height 551
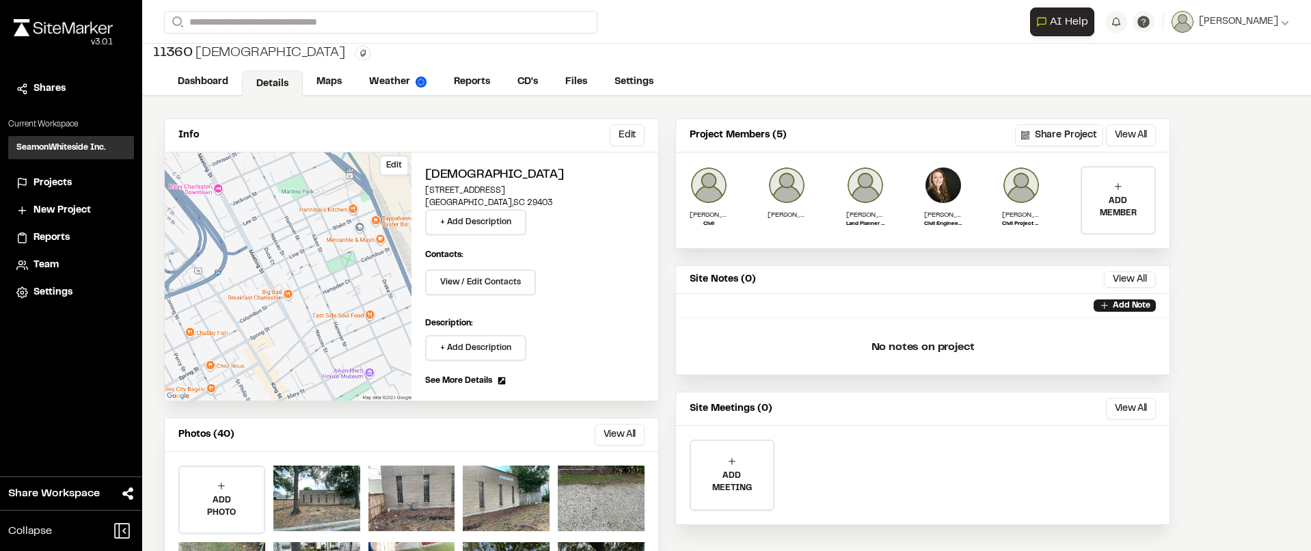
scroll to position [0, 0]
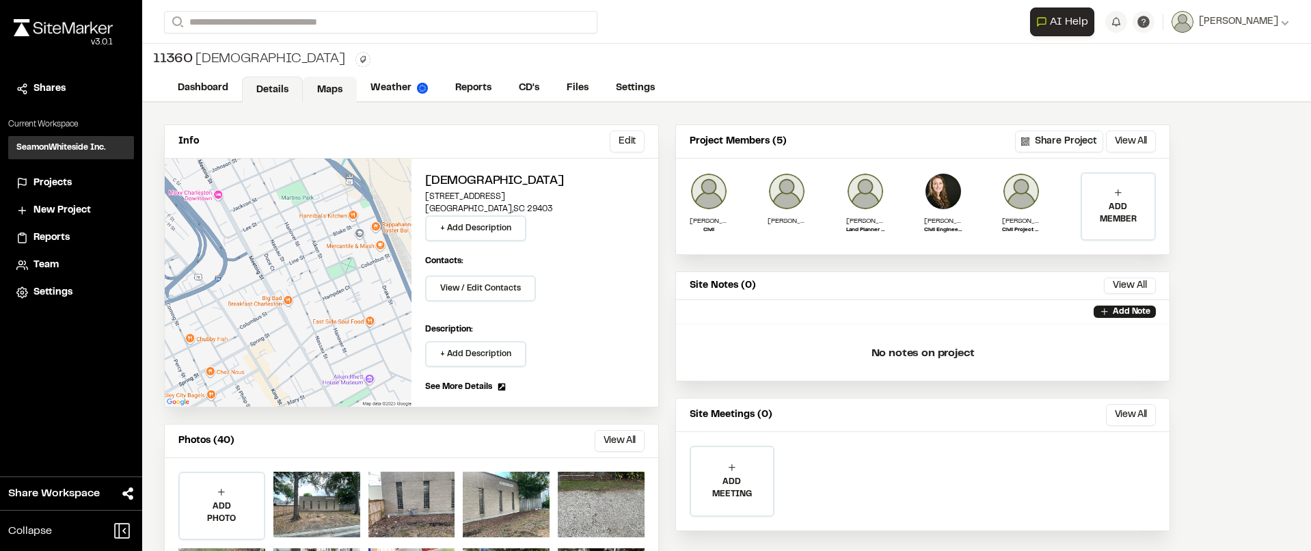
click at [323, 90] on link "Maps" at bounding box center [330, 90] width 54 height 26
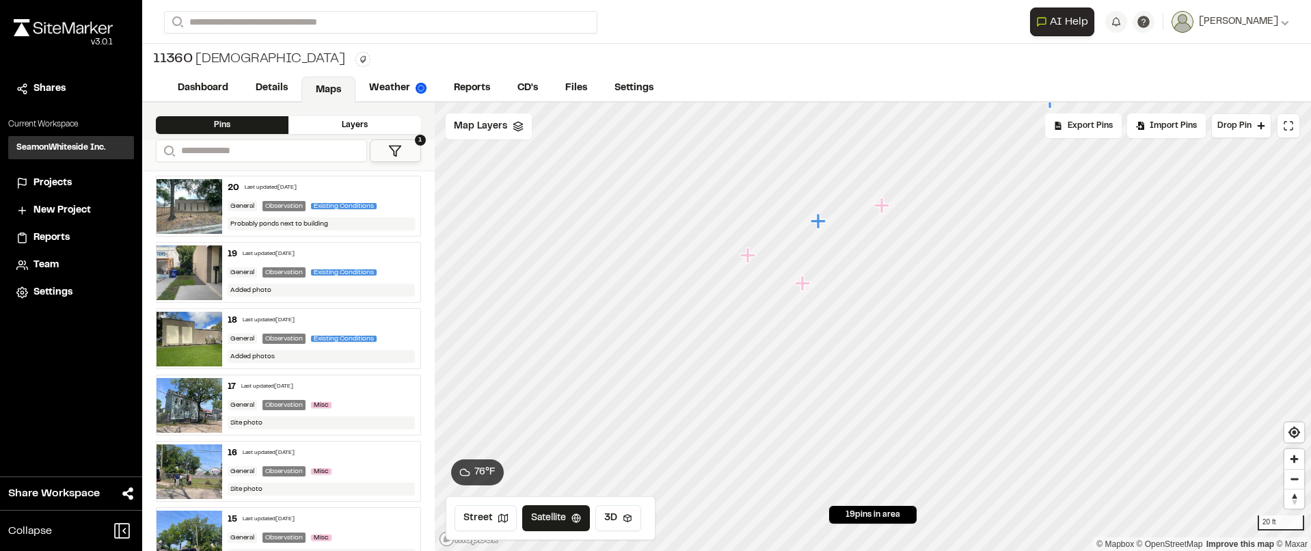
click at [801, 284] on icon "Map marker" at bounding box center [801, 282] width 15 height 15
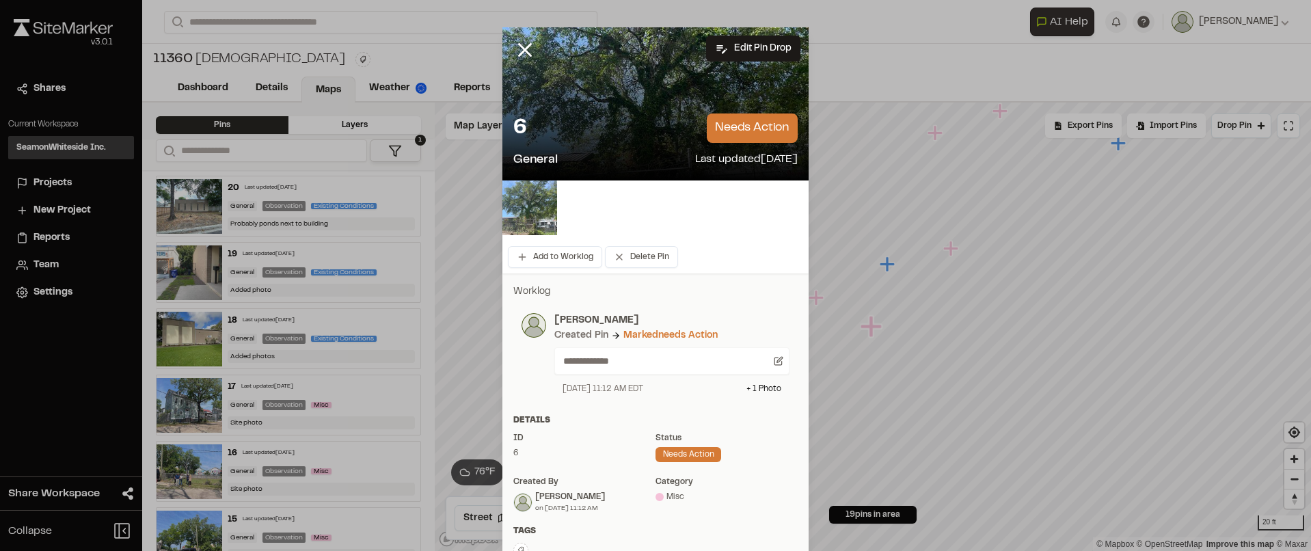
click at [536, 214] on img at bounding box center [529, 207] width 55 height 55
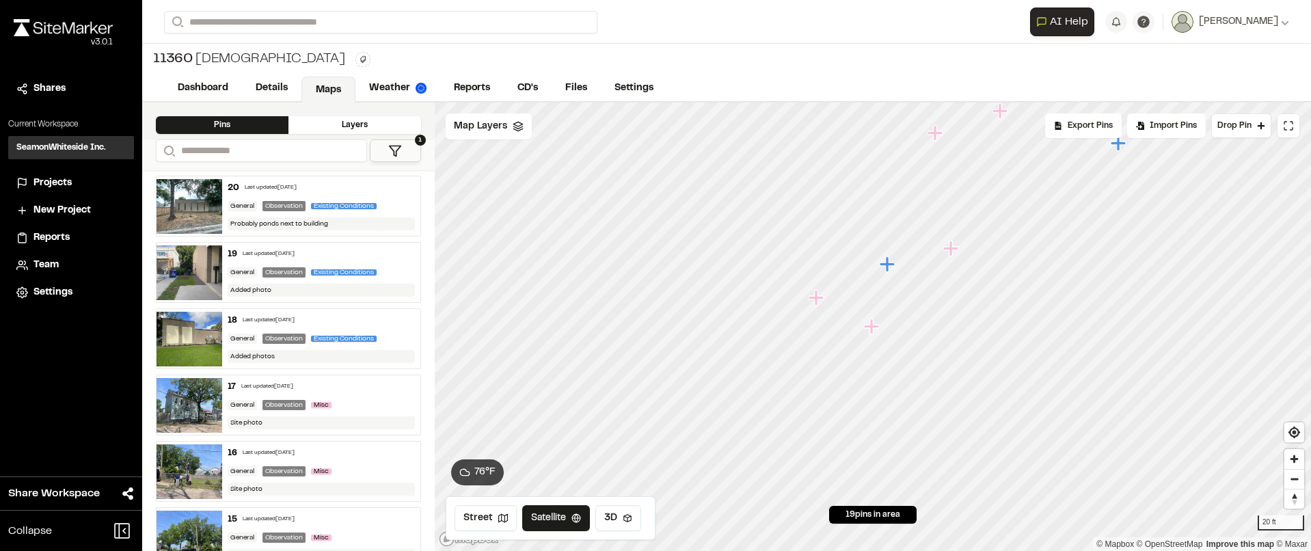
click at [875, 331] on icon "Map marker" at bounding box center [872, 327] width 18 height 18
click at [815, 301] on icon "Map marker" at bounding box center [815, 297] width 15 height 15
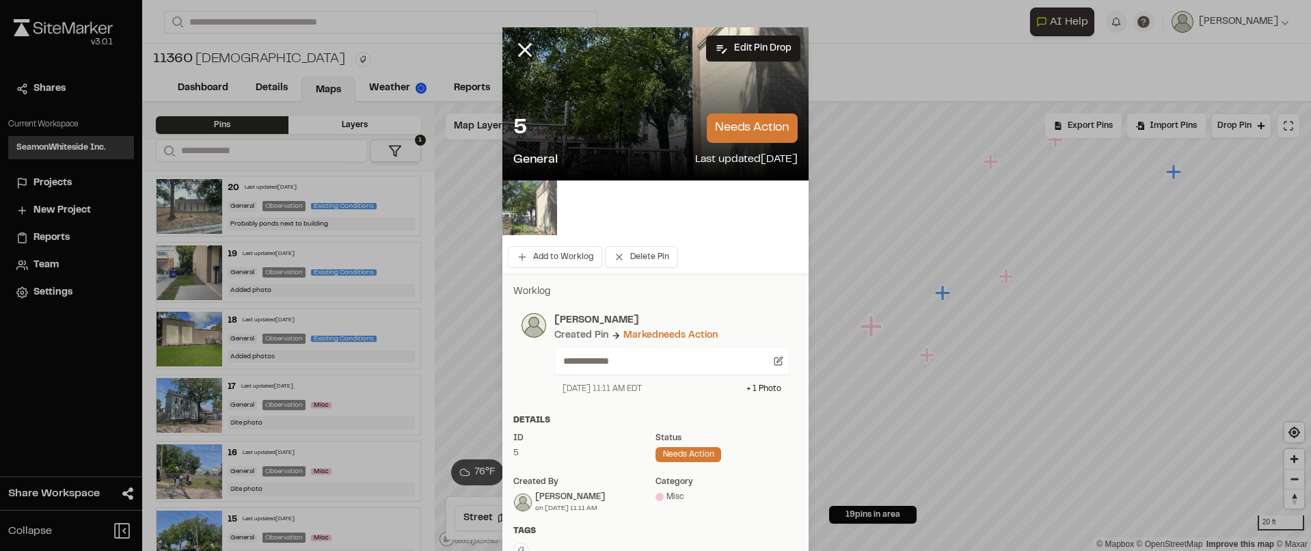
click at [521, 208] on img at bounding box center [529, 207] width 55 height 55
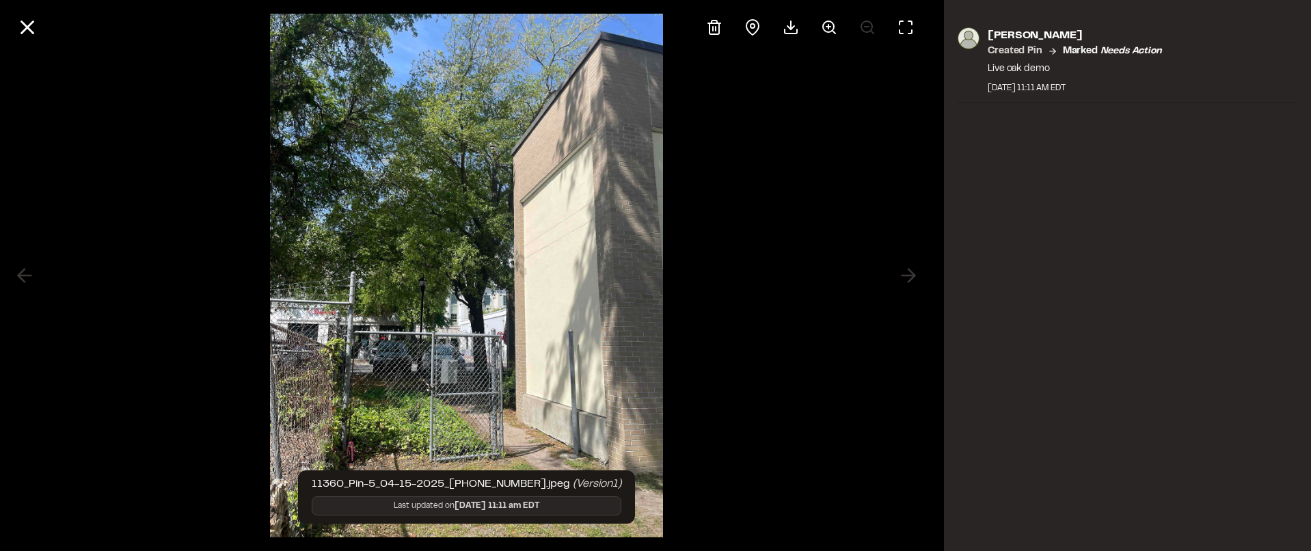
click at [821, 258] on div at bounding box center [466, 275] width 933 height 551
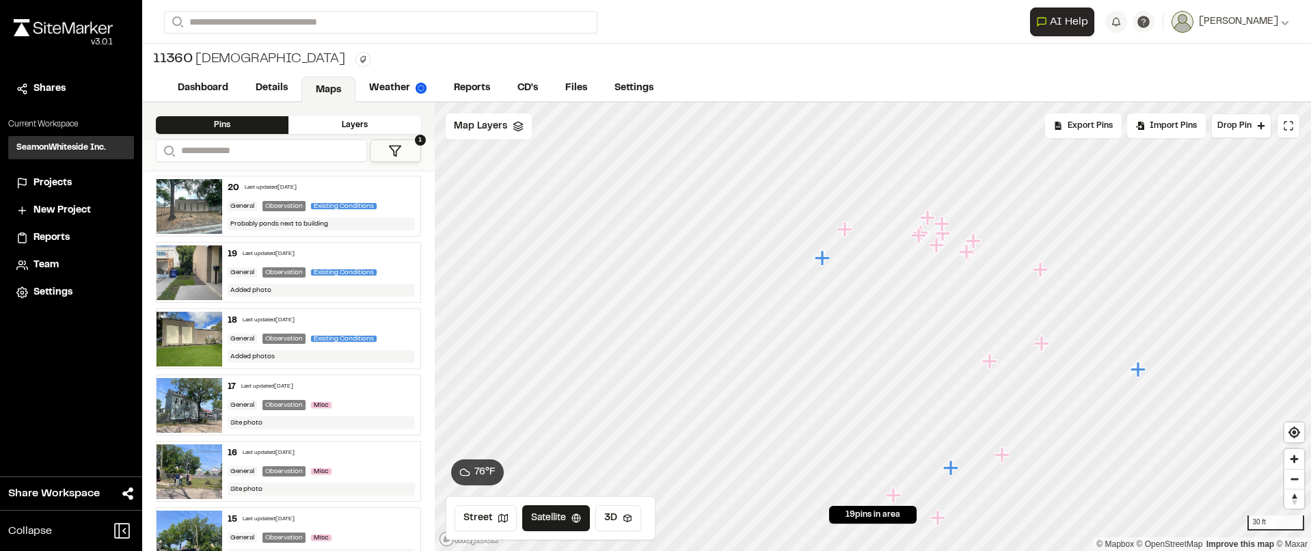
click at [187, 281] on img at bounding box center [189, 272] width 66 height 55
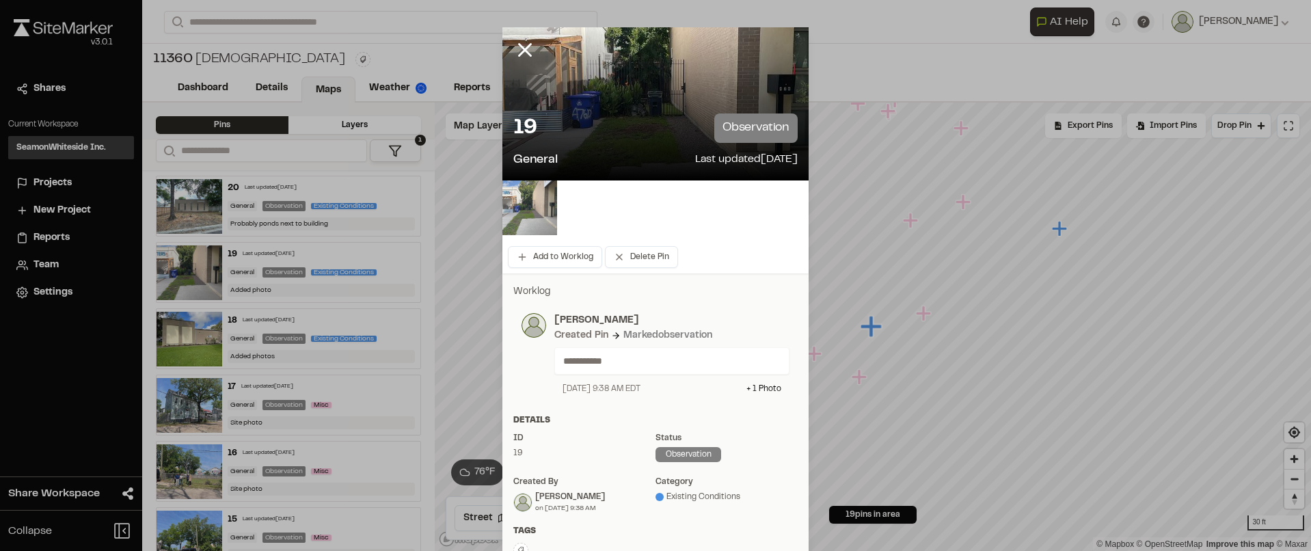
click at [524, 219] on img at bounding box center [529, 207] width 55 height 55
